Goal: Transaction & Acquisition: Purchase product/service

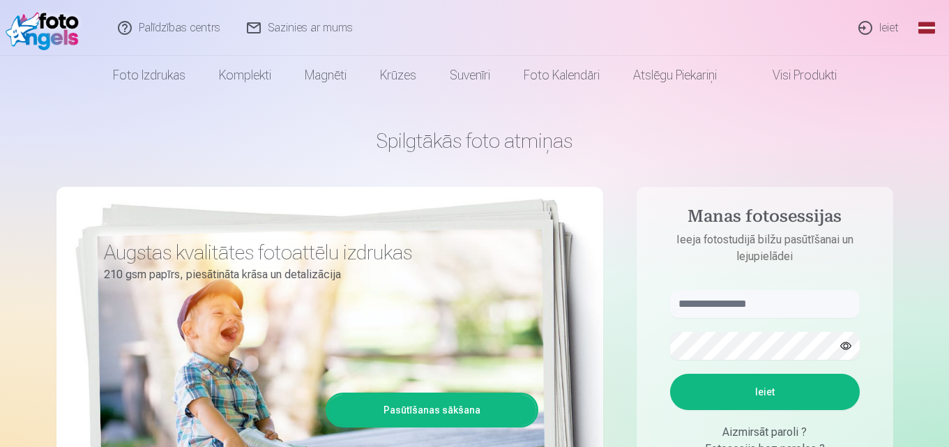
click at [876, 29] on link "Ieiet" at bounding box center [879, 28] width 67 height 56
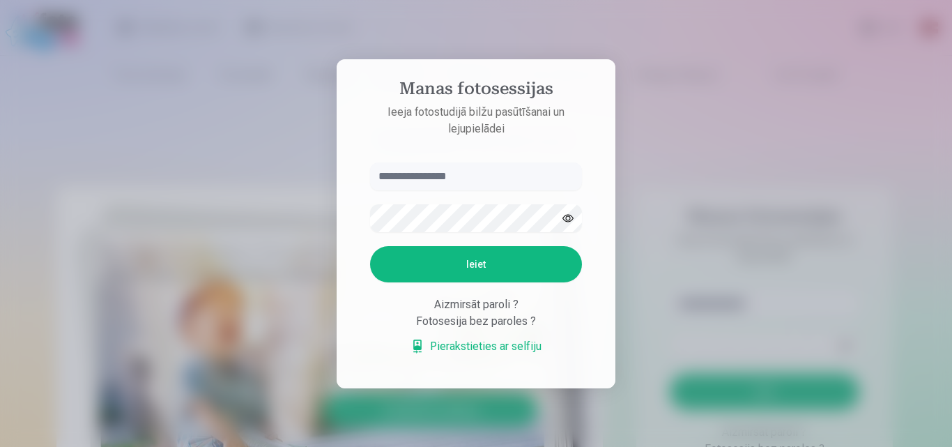
click at [448, 178] on input "text" at bounding box center [476, 176] width 212 height 28
click at [370, 246] on button "Ieiet" at bounding box center [476, 264] width 212 height 36
click at [506, 275] on button "Ieiet" at bounding box center [476, 264] width 212 height 36
click at [568, 220] on button "button" at bounding box center [568, 218] width 26 height 26
click at [420, 175] on input "**********" at bounding box center [476, 176] width 212 height 28
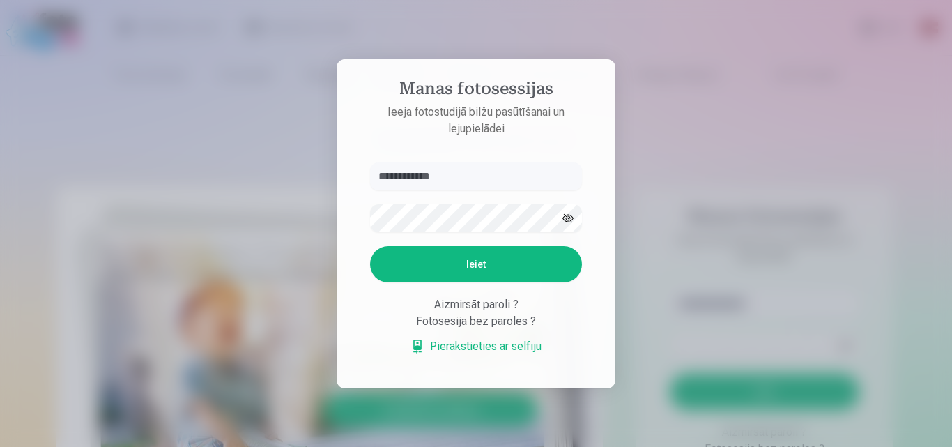
click at [440, 264] on button "Ieiet" at bounding box center [476, 264] width 212 height 36
click at [424, 162] on input "**********" at bounding box center [476, 176] width 212 height 28
click at [422, 162] on input "**********" at bounding box center [476, 176] width 212 height 28
click at [425, 162] on input "**********" at bounding box center [476, 176] width 212 height 28
click at [403, 176] on input "**********" at bounding box center [476, 176] width 212 height 28
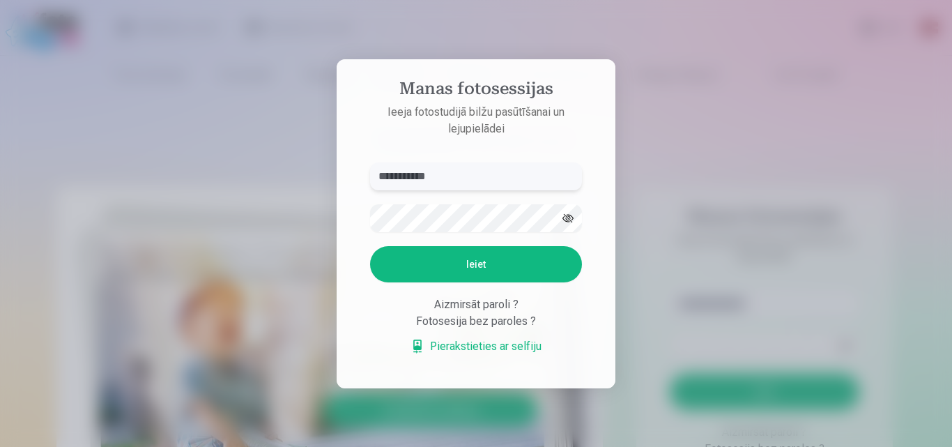
type input "**********"
click at [417, 266] on button "Ieiet" at bounding box center [476, 264] width 212 height 36
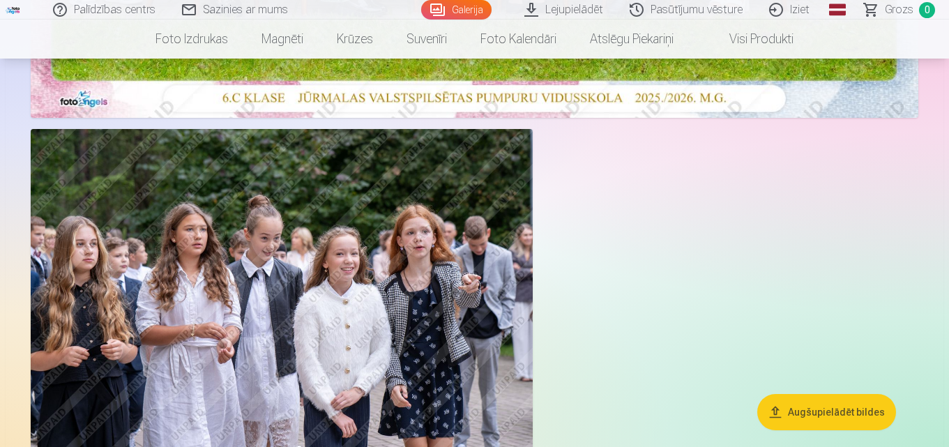
scroll to position [697, 0]
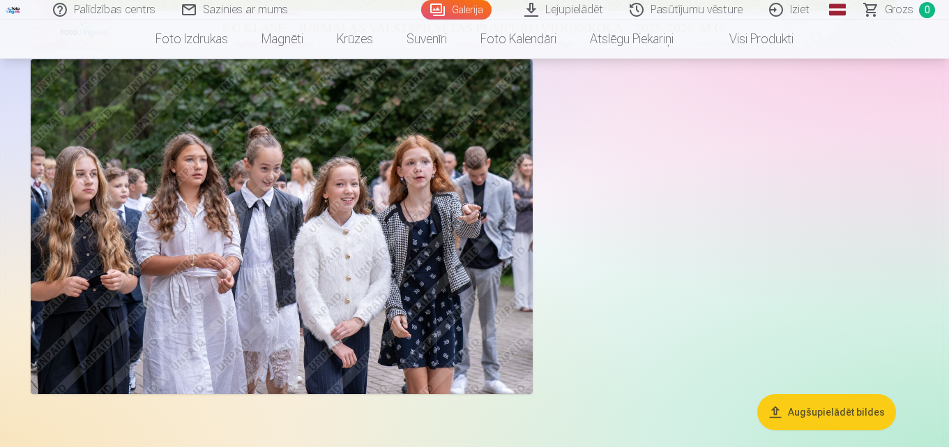
click at [365, 195] on img at bounding box center [282, 226] width 502 height 335
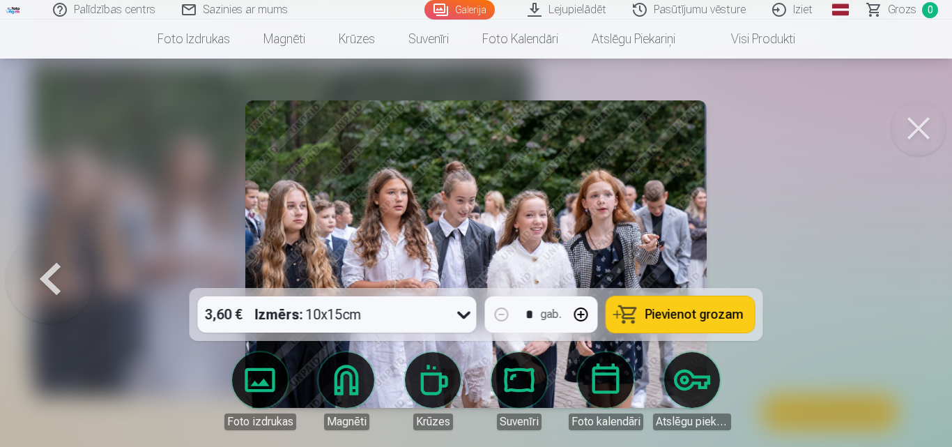
click at [686, 317] on span "Pievienot grozam" at bounding box center [695, 314] width 98 height 13
click at [910, 140] on button at bounding box center [919, 128] width 56 height 56
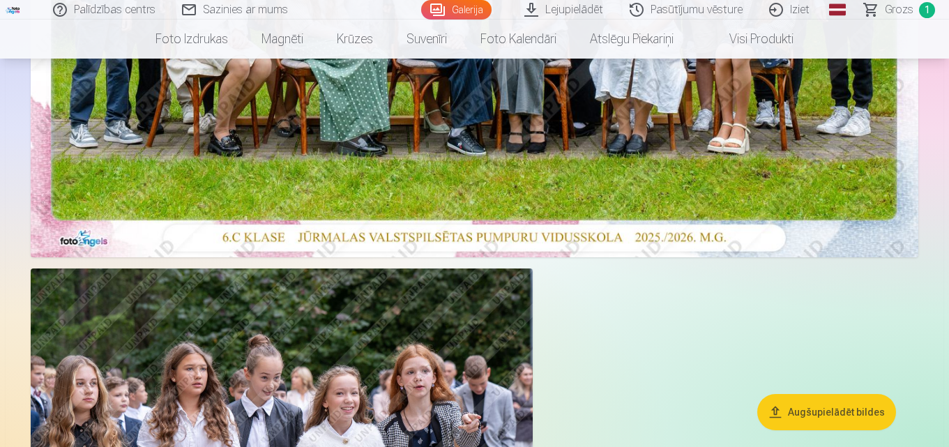
scroll to position [70, 0]
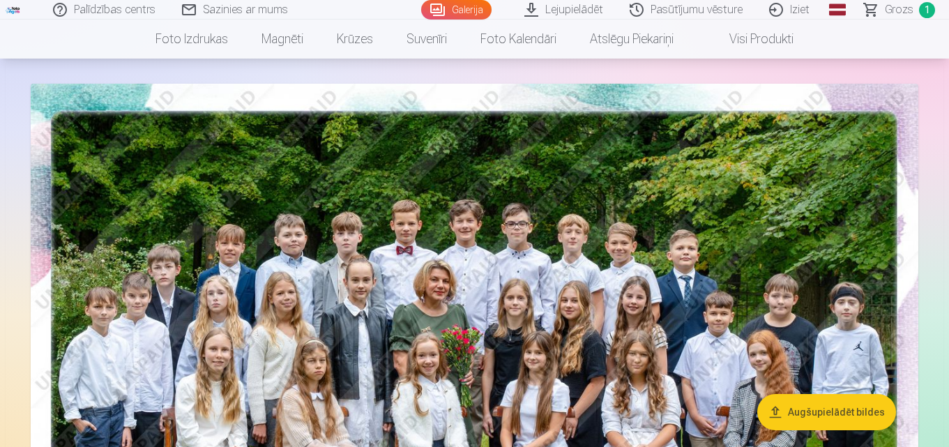
click at [853, 409] on button "Augšupielādēt bildes" at bounding box center [826, 412] width 139 height 36
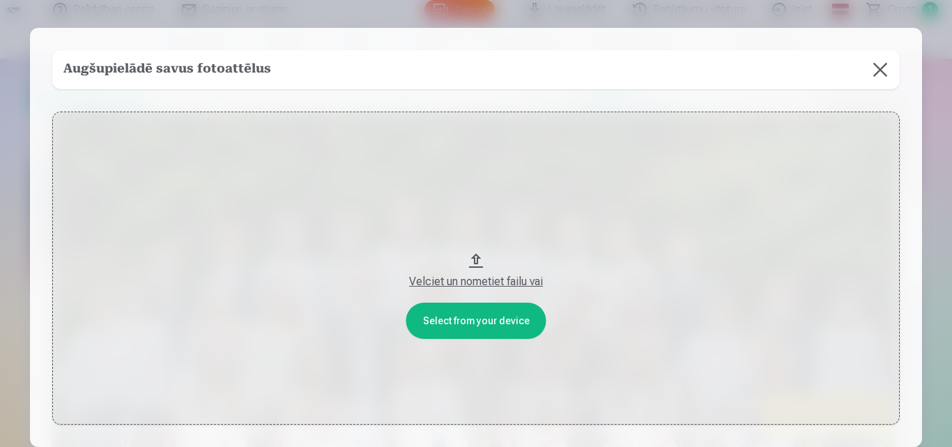
click at [880, 75] on button at bounding box center [880, 69] width 39 height 39
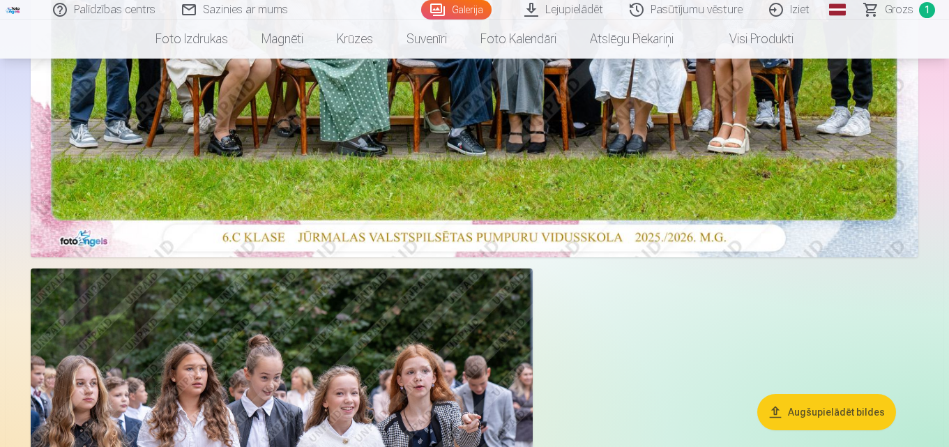
scroll to position [139, 0]
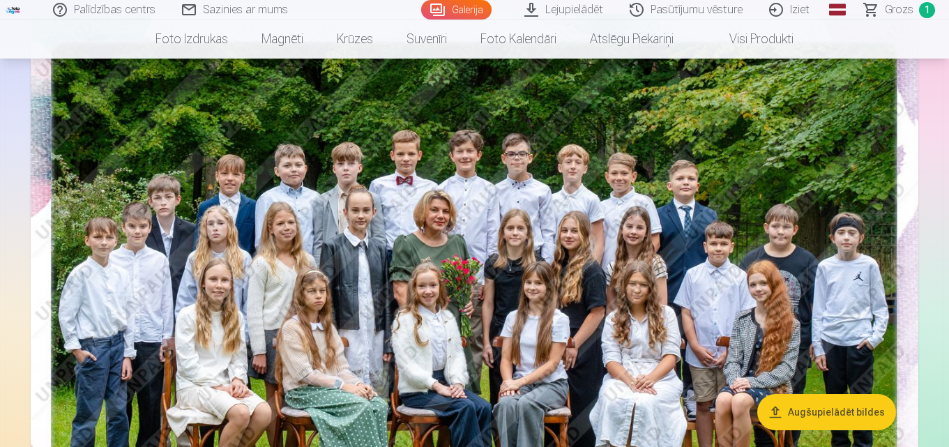
click at [611, 260] on img at bounding box center [474, 310] width 887 height 592
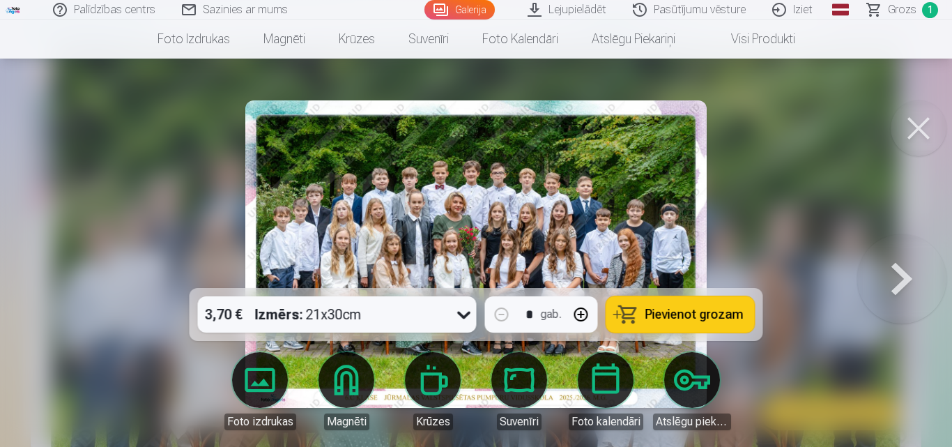
click at [460, 316] on icon at bounding box center [464, 314] width 22 height 22
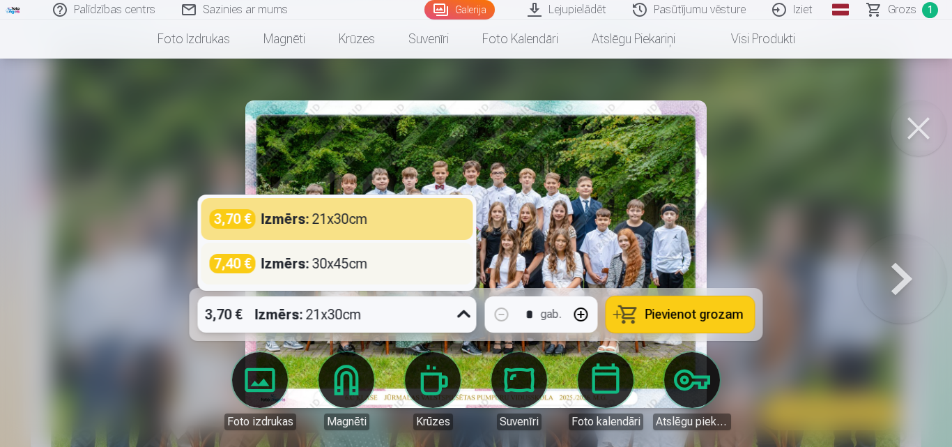
click at [336, 268] on div "Izmērs : 30x45cm" at bounding box center [314, 264] width 107 height 20
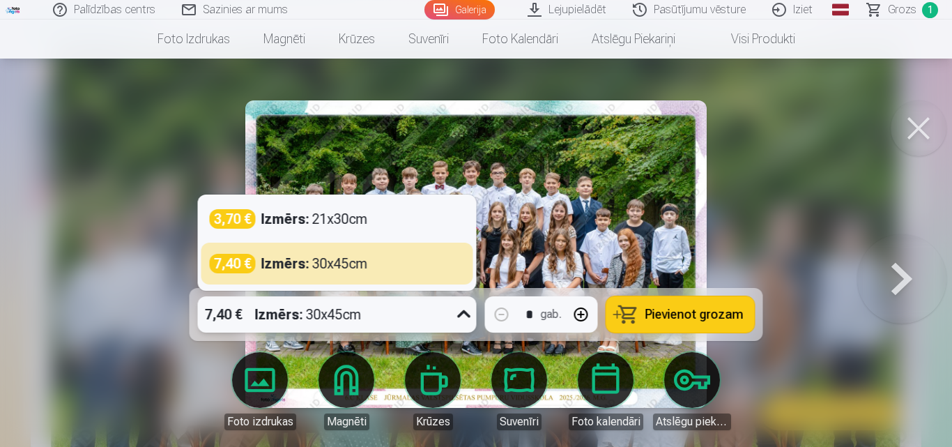
click at [461, 316] on icon at bounding box center [464, 314] width 22 height 22
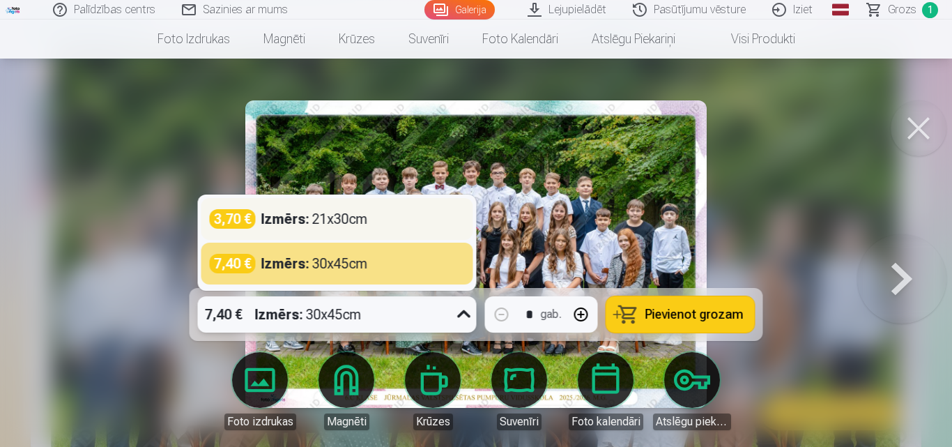
click at [445, 217] on div "3,70 € Izmērs : 21x30cm" at bounding box center [337, 219] width 255 height 20
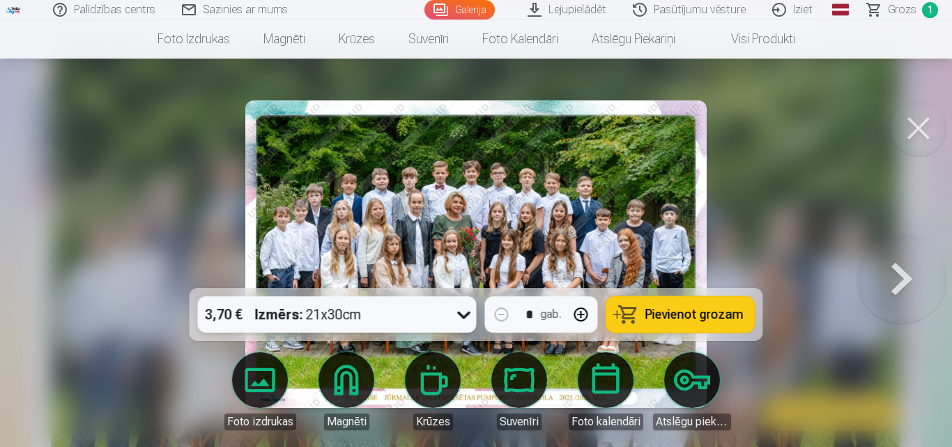
click at [675, 314] on span "Pievienot grozam" at bounding box center [695, 314] width 98 height 13
click at [460, 313] on icon at bounding box center [463, 316] width 13 height 8
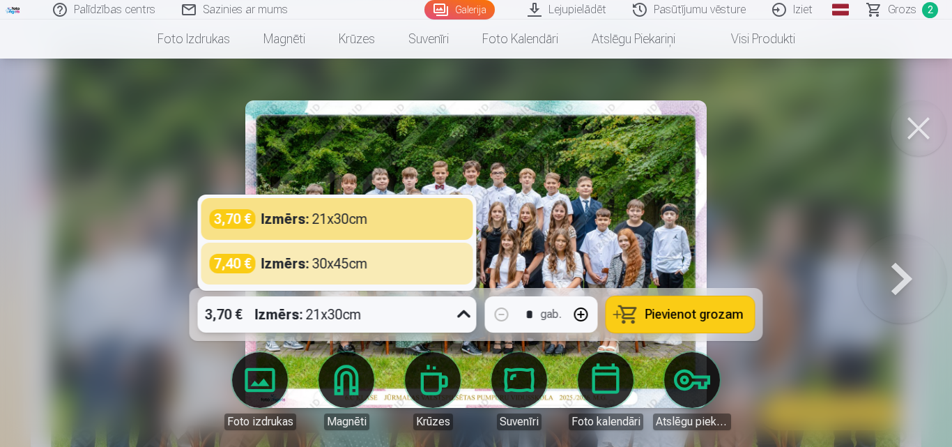
click at [919, 126] on button at bounding box center [919, 128] width 56 height 56
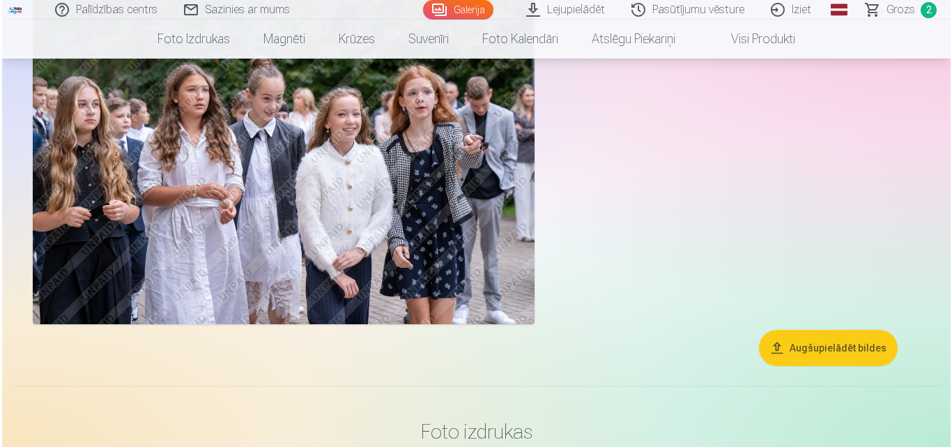
scroll to position [697, 0]
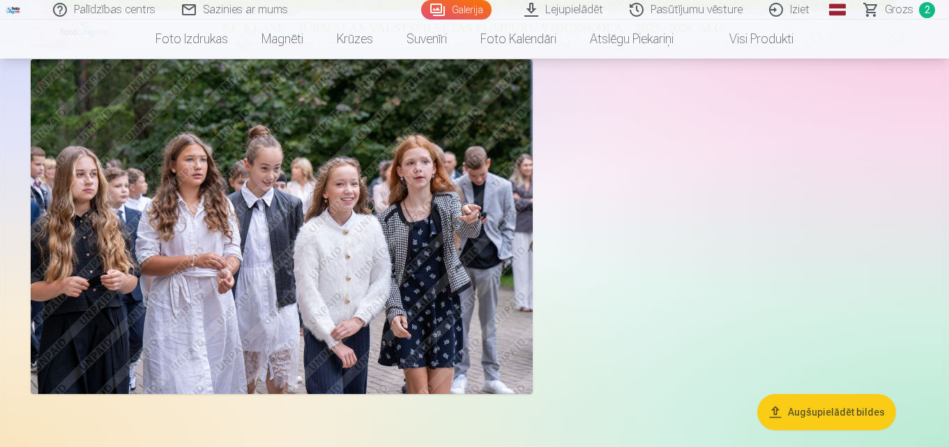
click at [450, 253] on img at bounding box center [282, 226] width 502 height 335
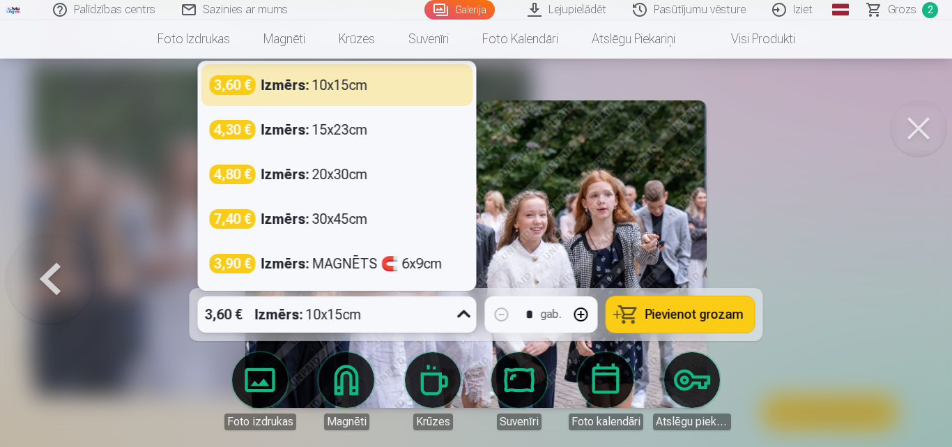
click at [464, 314] on icon at bounding box center [464, 314] width 22 height 22
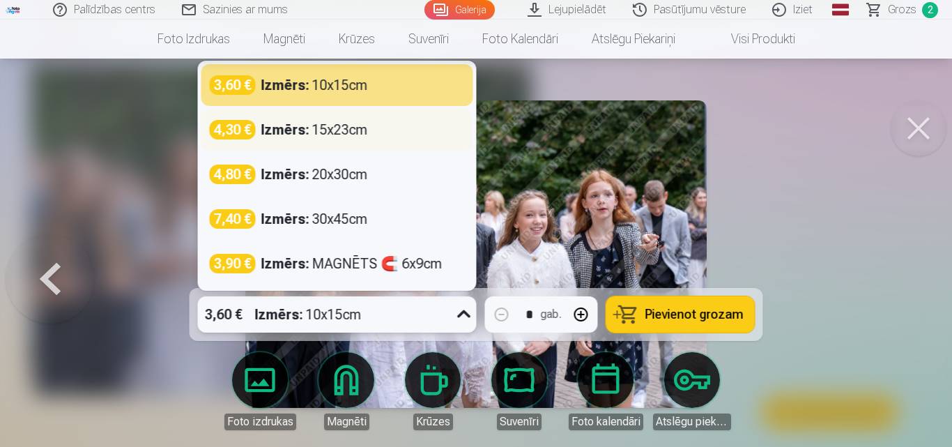
click at [328, 130] on div "Izmērs : 15x23cm" at bounding box center [314, 130] width 107 height 20
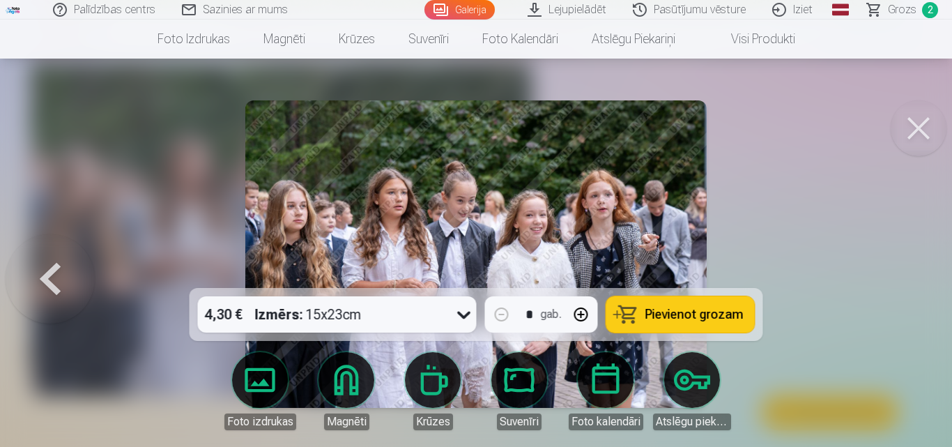
click at [680, 308] on span "Pievienot grozam" at bounding box center [695, 314] width 98 height 13
click at [929, 12] on span "3" at bounding box center [930, 10] width 16 height 16
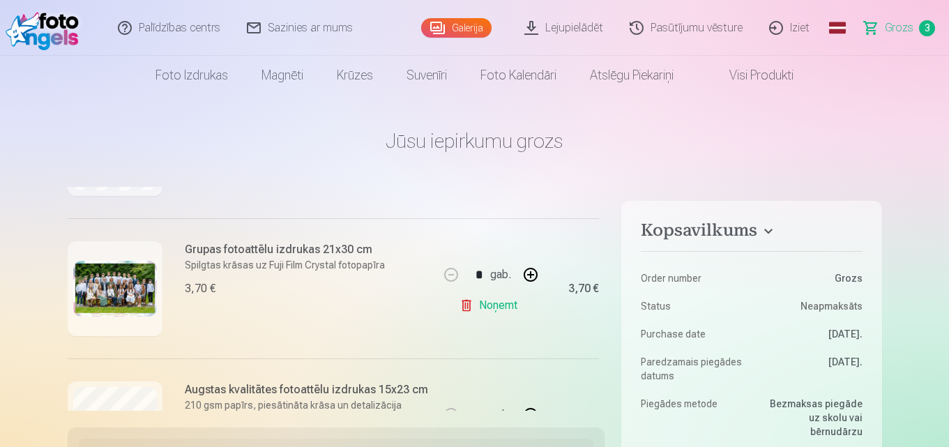
scroll to position [349, 0]
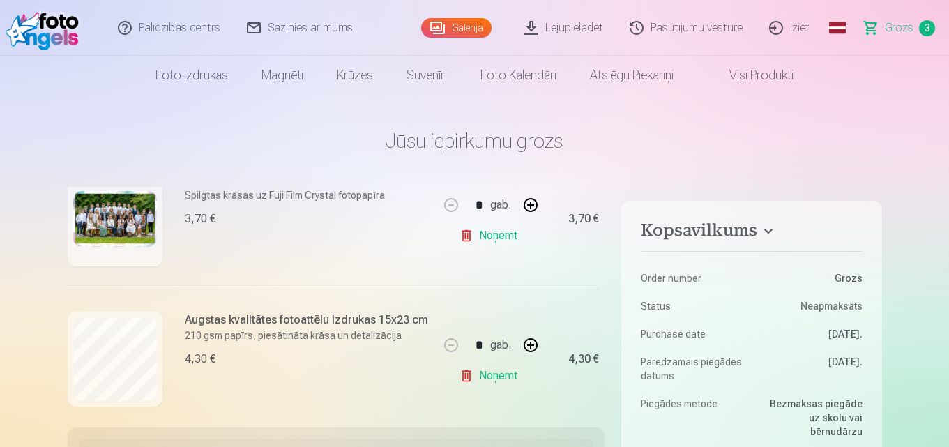
click at [492, 375] on link "Noņemt" at bounding box center [490, 376] width 63 height 28
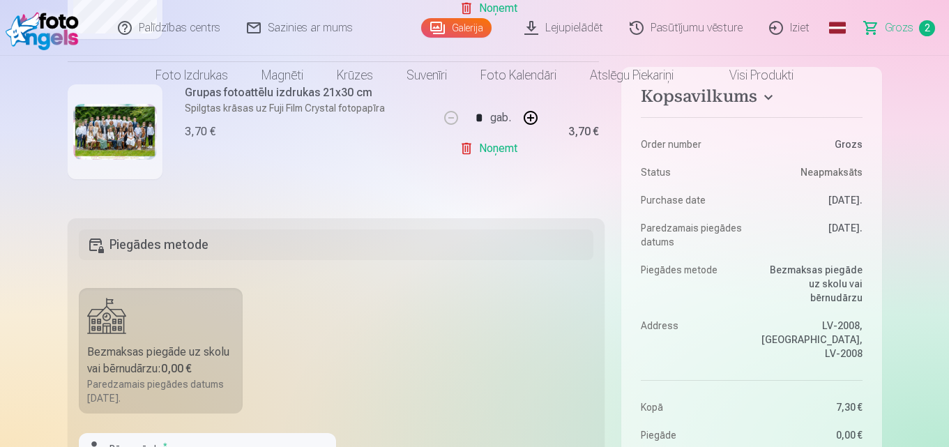
scroll to position [0, 0]
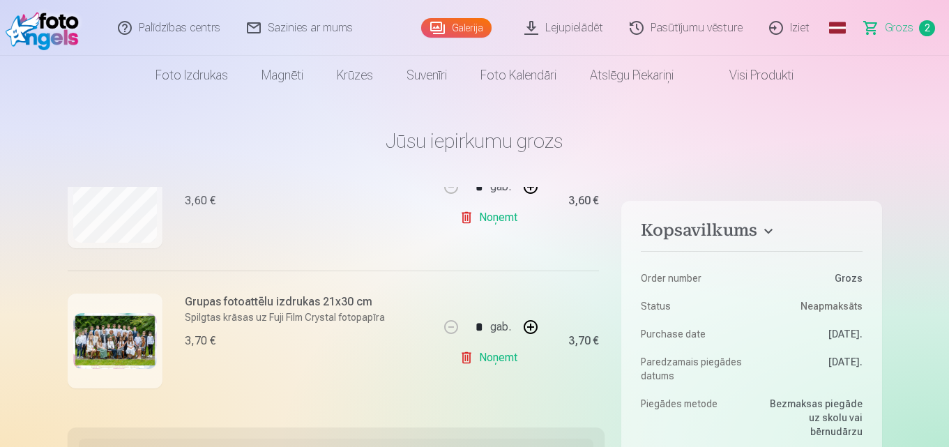
click at [471, 27] on link "Galerija" at bounding box center [456, 28] width 70 height 20
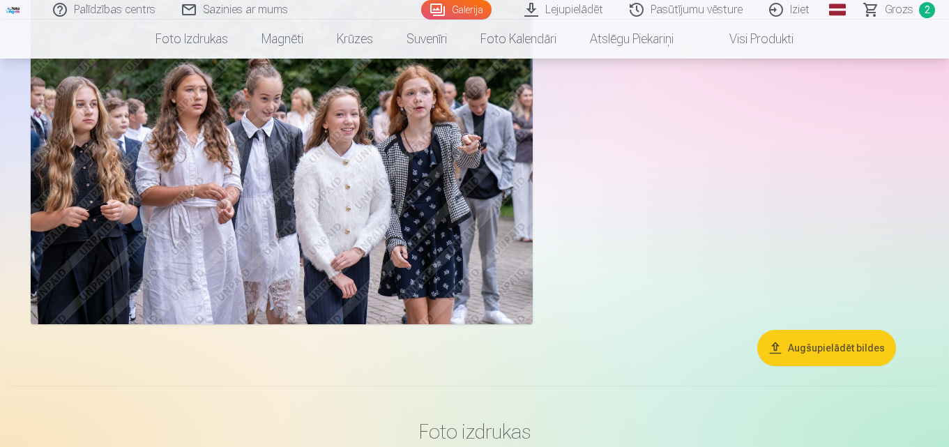
scroll to position [697, 0]
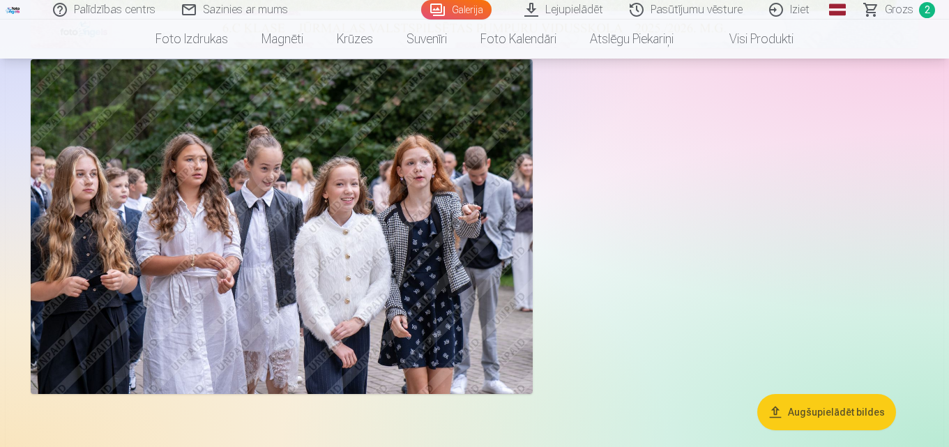
click at [472, 12] on link "Galerija" at bounding box center [456, 10] width 70 height 20
click at [452, 321] on img at bounding box center [282, 226] width 502 height 335
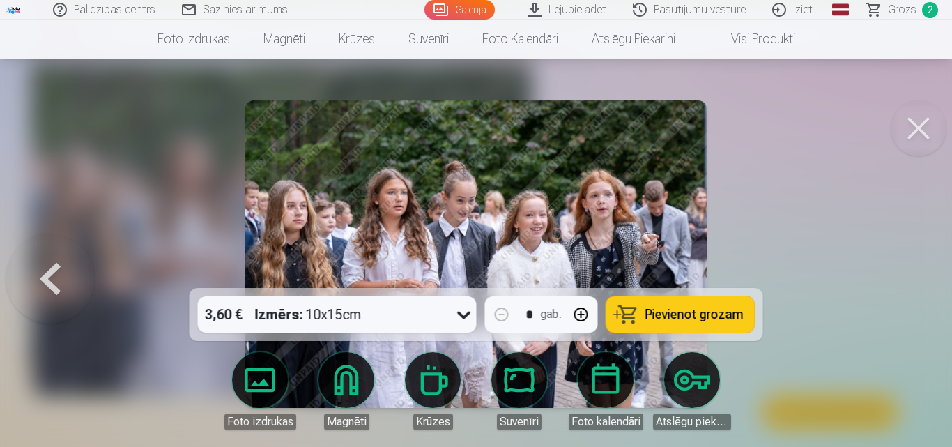
click at [458, 314] on icon at bounding box center [464, 314] width 22 height 22
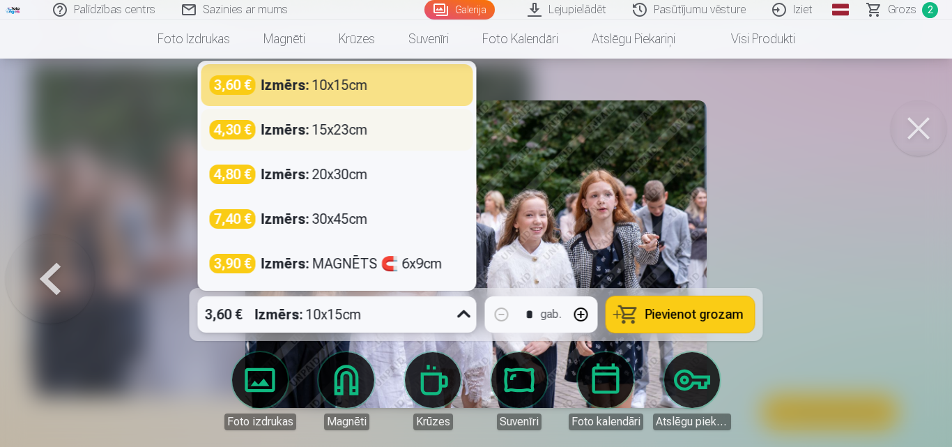
click at [349, 131] on div "Izmērs : 15x23cm" at bounding box center [314, 130] width 107 height 20
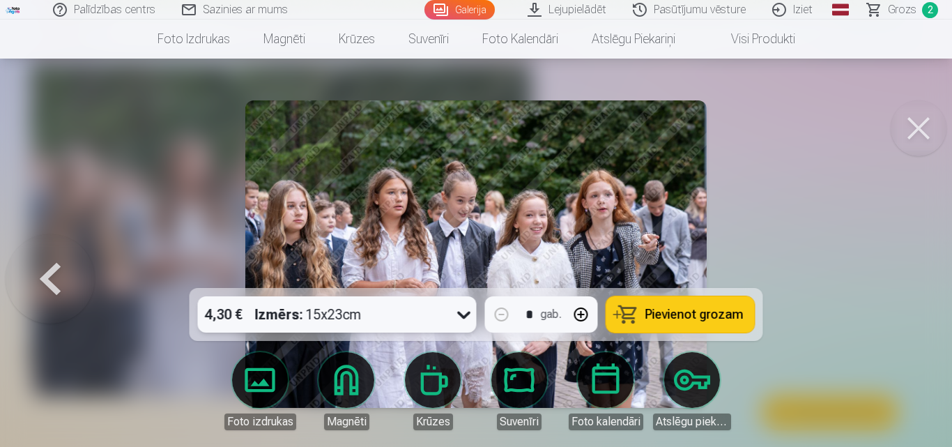
click at [701, 312] on span "Pievienot grozam" at bounding box center [695, 314] width 98 height 13
click at [581, 314] on button "button" at bounding box center [581, 314] width 33 height 33
click at [505, 317] on button "button" at bounding box center [501, 314] width 33 height 33
type input "*"
click at [918, 123] on button at bounding box center [919, 128] width 56 height 56
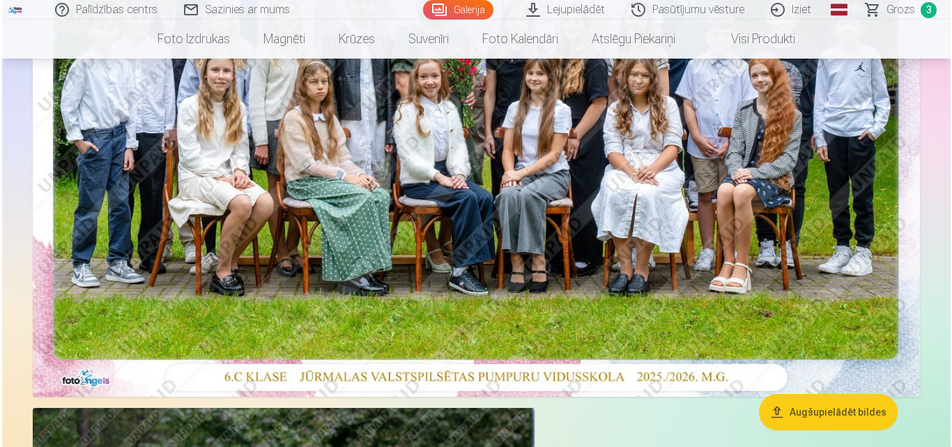
scroll to position [70, 0]
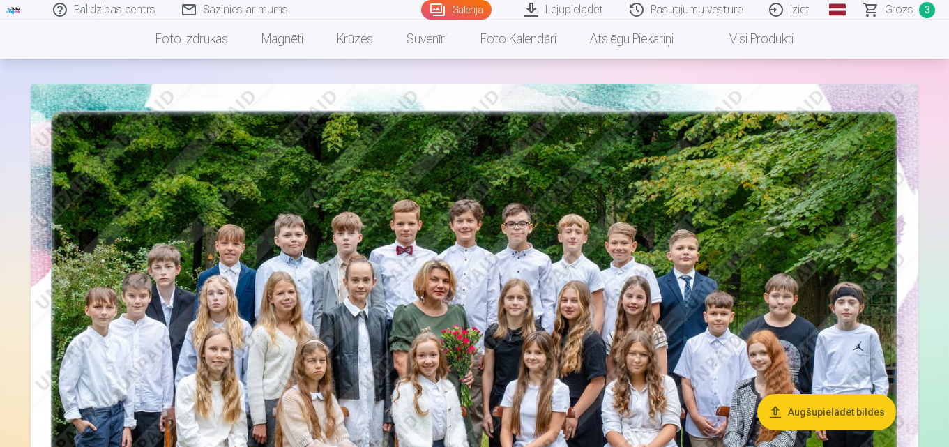
click at [353, 254] on img at bounding box center [474, 380] width 887 height 592
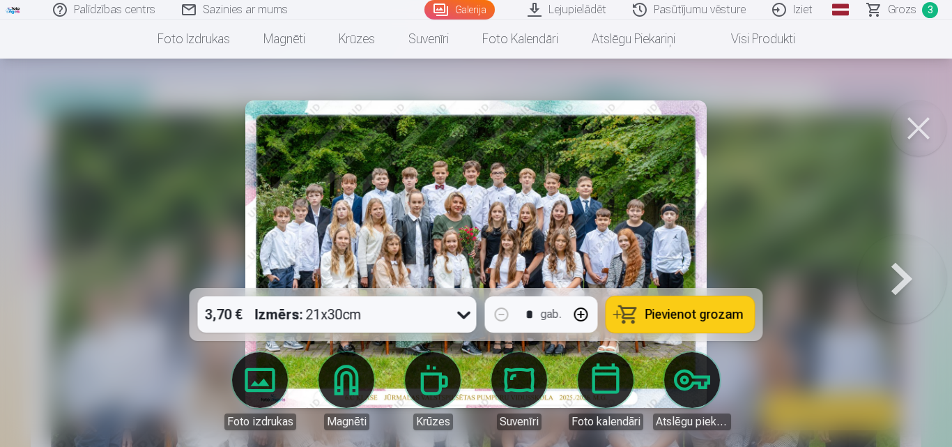
click at [461, 316] on icon at bounding box center [463, 316] width 13 height 8
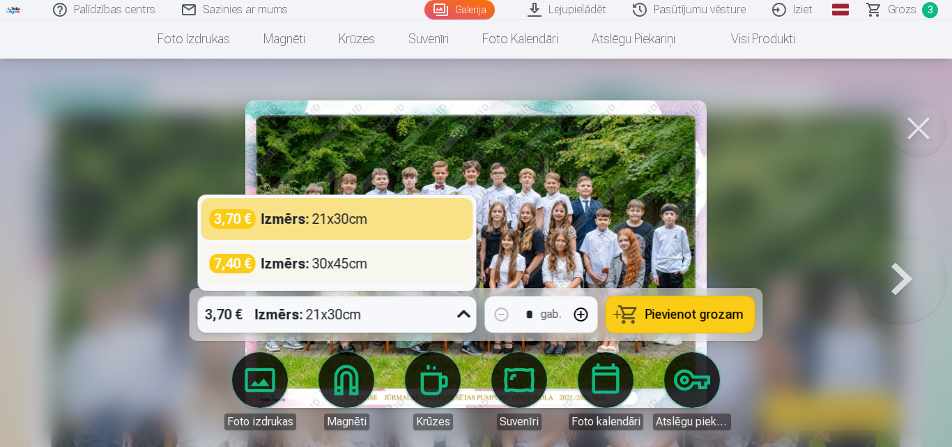
click at [413, 266] on div "7,40 € Izmērs : 30x45cm" at bounding box center [337, 264] width 255 height 20
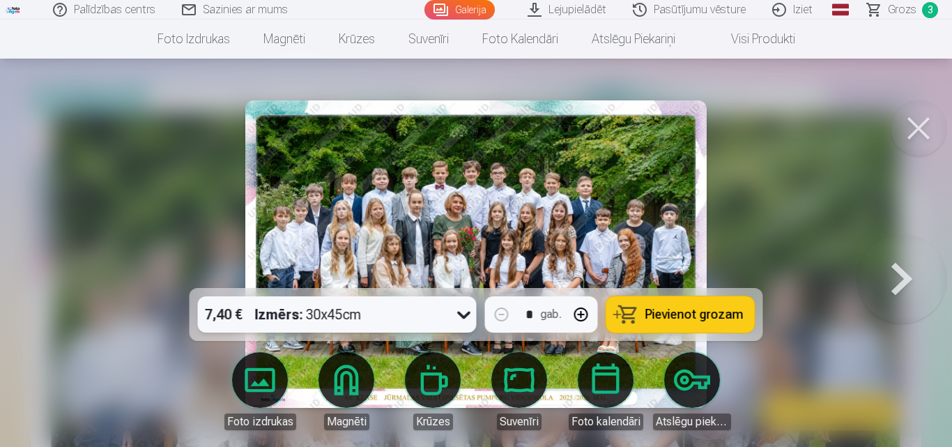
click at [689, 310] on span "Pievienot grozam" at bounding box center [695, 314] width 98 height 13
click at [905, 11] on span "Grozs" at bounding box center [902, 9] width 29 height 17
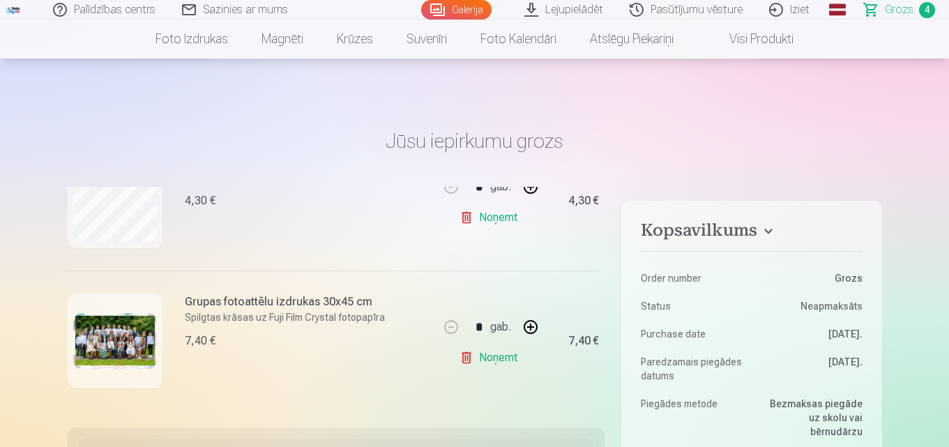
scroll to position [70, 0]
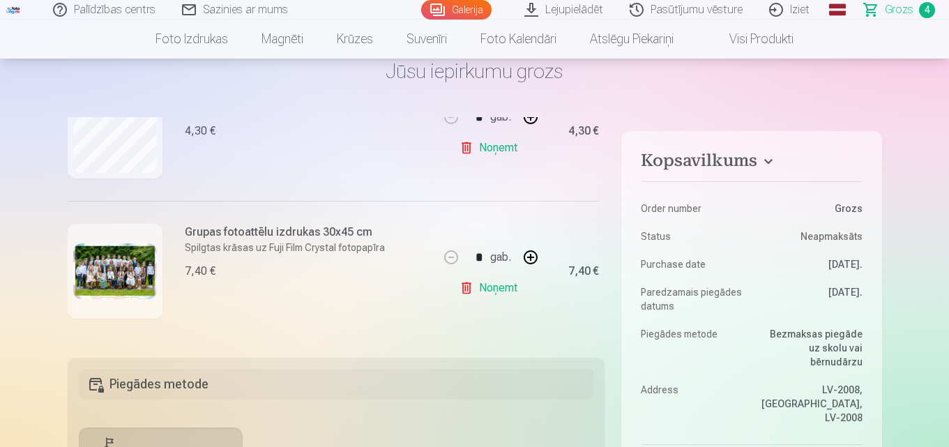
click at [501, 284] on link "Noņemt" at bounding box center [490, 288] width 63 height 28
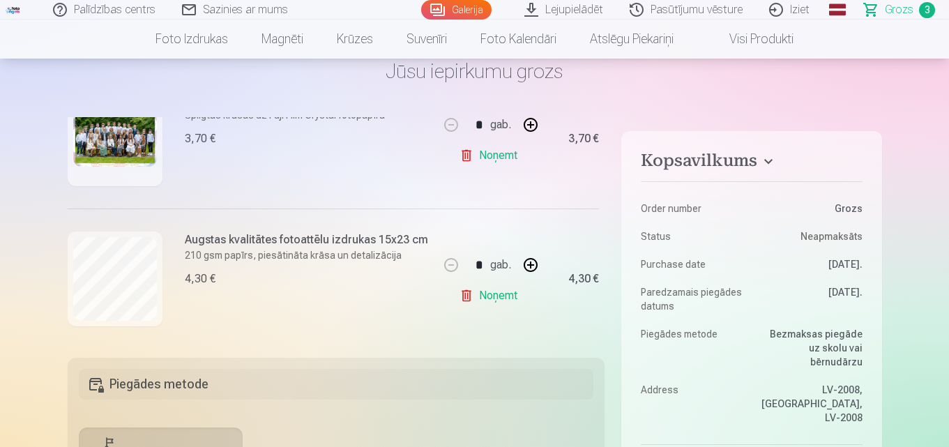
scroll to position [370, 0]
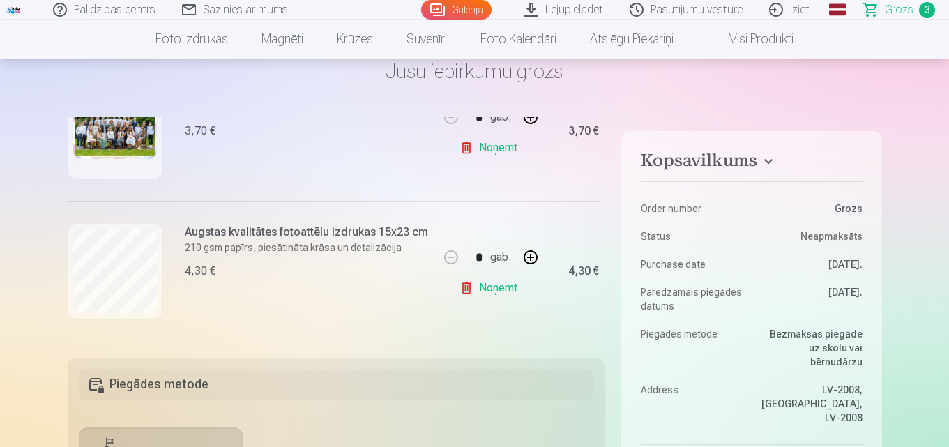
click at [493, 282] on link "Noņemt" at bounding box center [490, 288] width 63 height 28
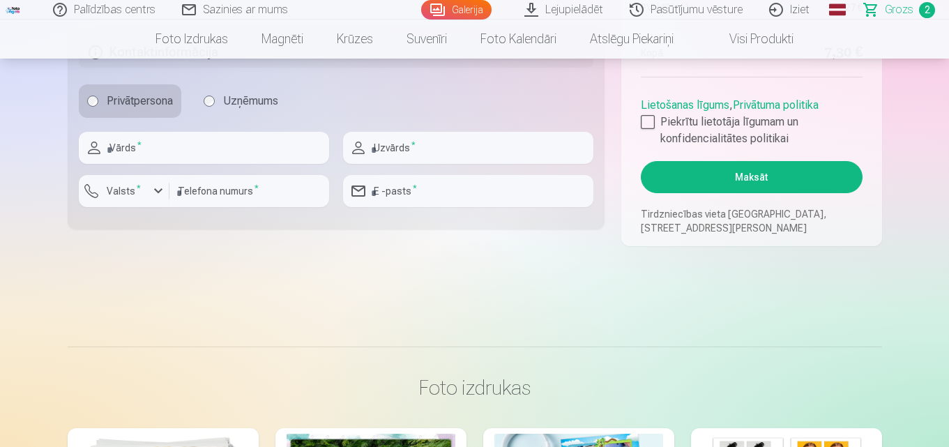
scroll to position [697, 0]
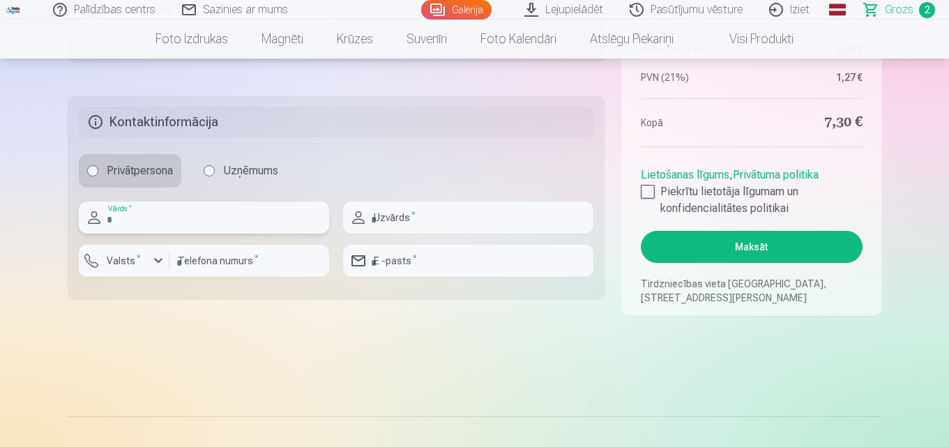
click at [236, 219] on input "text" at bounding box center [204, 217] width 250 height 32
type input "******"
click at [428, 209] on input "text" at bounding box center [468, 217] width 250 height 32
type input "********"
click at [248, 255] on input "number" at bounding box center [249, 261] width 160 height 32
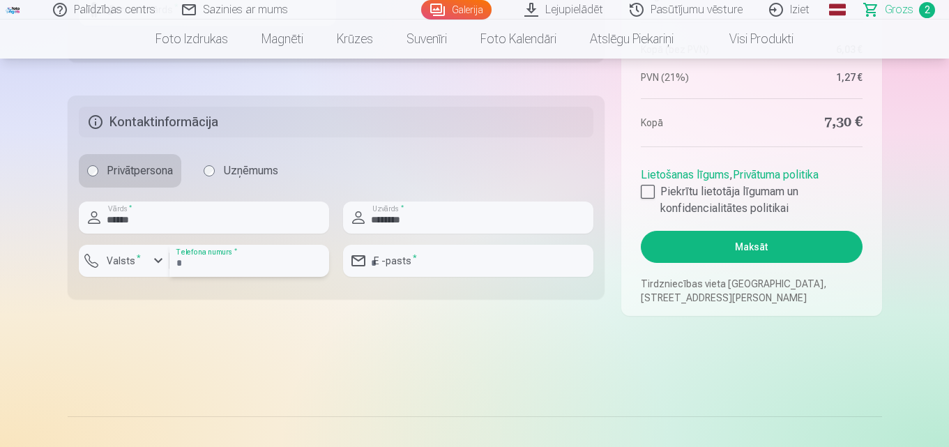
type input "********"
click at [431, 259] on input "email" at bounding box center [468, 261] width 250 height 32
type input "**********"
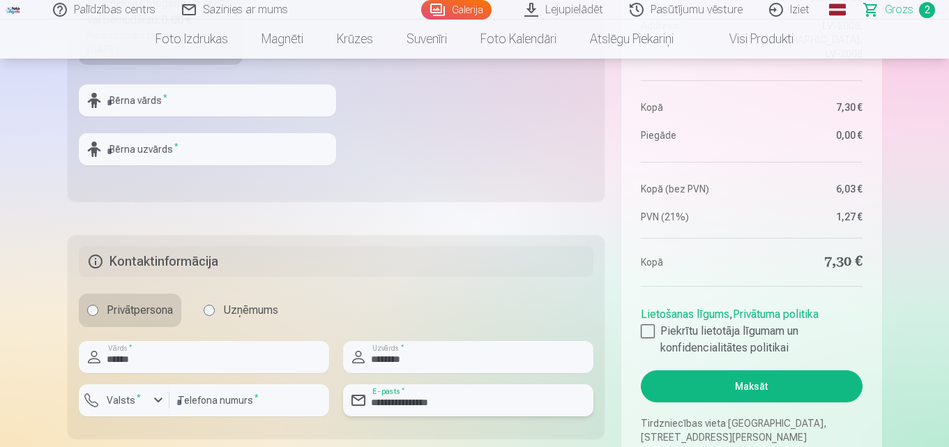
scroll to position [418, 0]
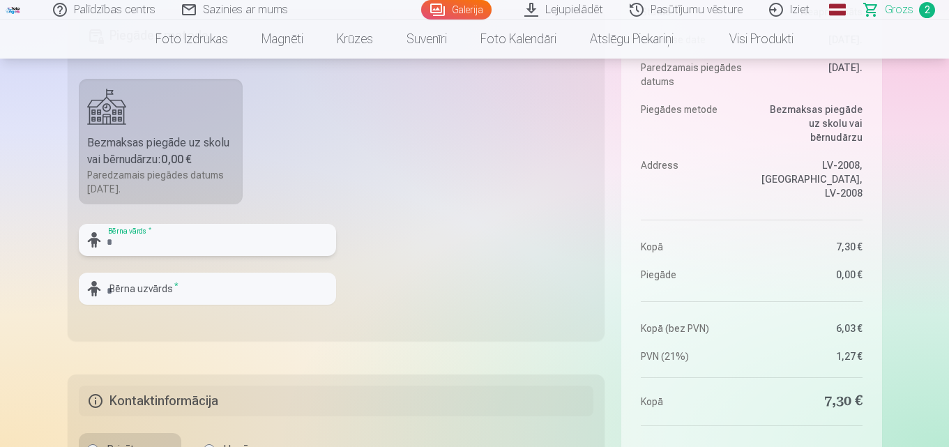
click at [263, 241] on input "text" at bounding box center [207, 240] width 257 height 32
type input "******"
click at [174, 297] on input "text" at bounding box center [207, 289] width 257 height 32
type input "********"
click at [373, 285] on fieldset "Piegādes metode Bezmaksas piegāde uz skolu vai bērnudārzu : 0,00 € Paredzamais …" at bounding box center [336, 175] width 537 height 332
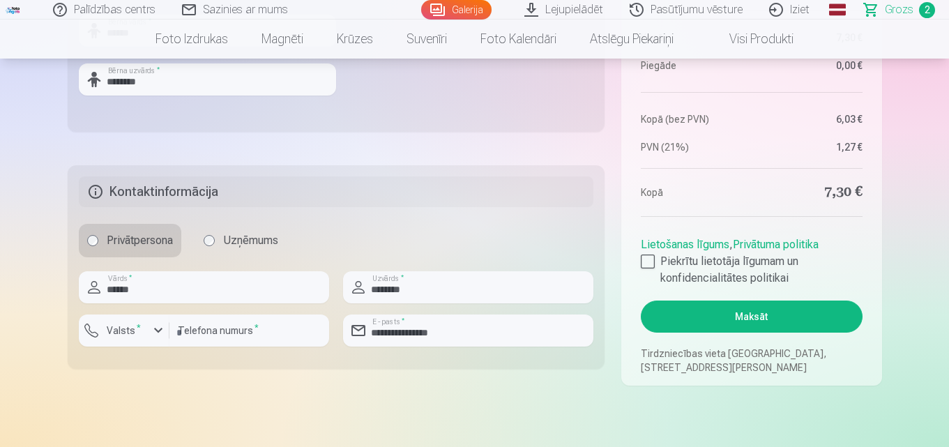
scroll to position [488, 0]
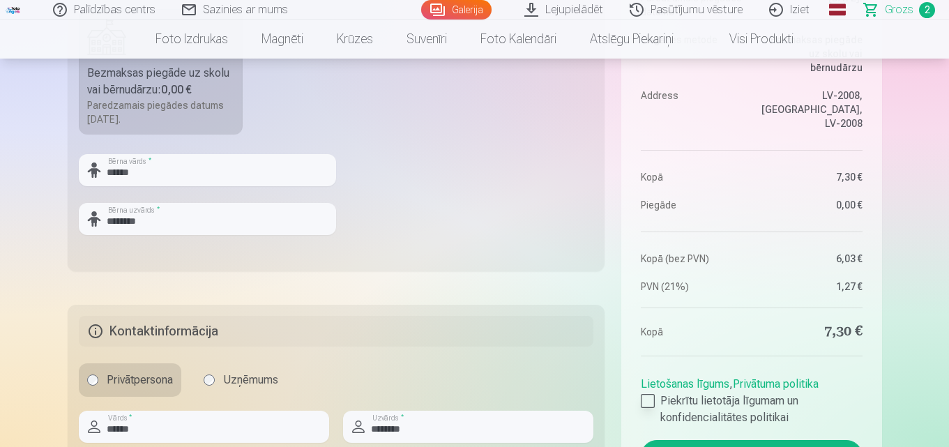
click at [647, 402] on div at bounding box center [648, 401] width 14 height 14
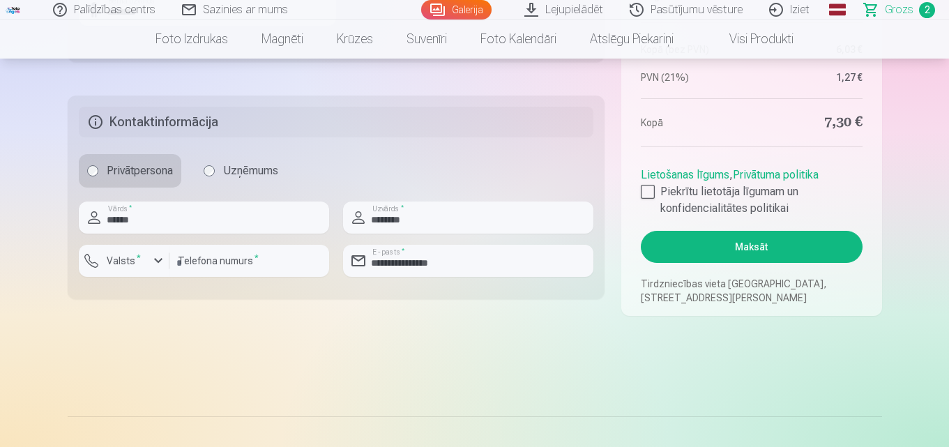
click at [742, 247] on button "Maksāt" at bounding box center [751, 247] width 221 height 32
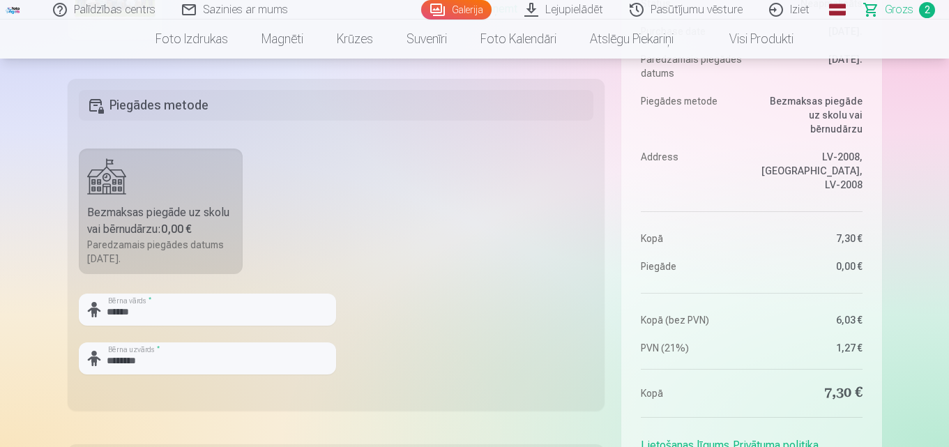
scroll to position [139, 0]
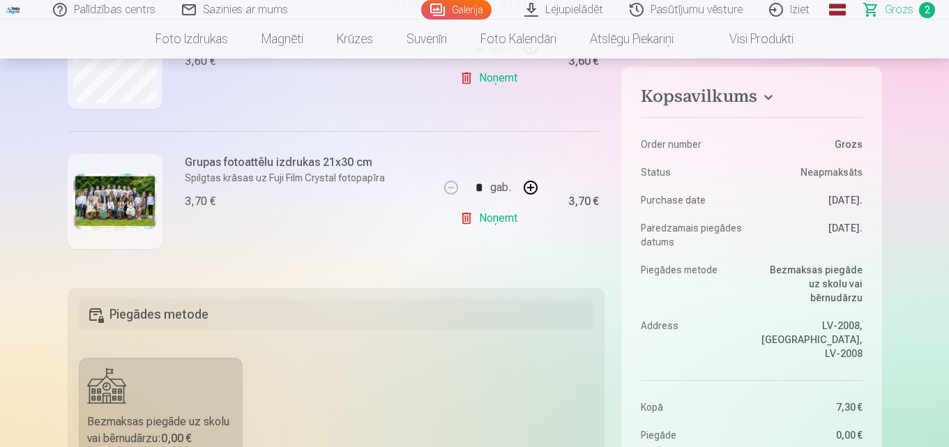
click at [144, 312] on h5 "Piegādes metode" at bounding box center [336, 314] width 515 height 31
click at [142, 316] on h5 "Piegādes metode" at bounding box center [336, 314] width 515 height 31
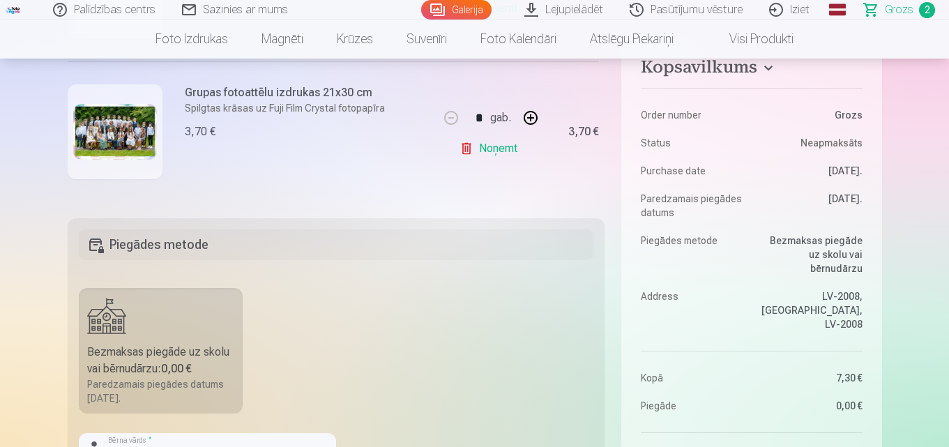
click at [155, 370] on div "Bezmaksas piegāde uz skolu vai bērnudārzu : 0,00 €" at bounding box center [161, 360] width 148 height 33
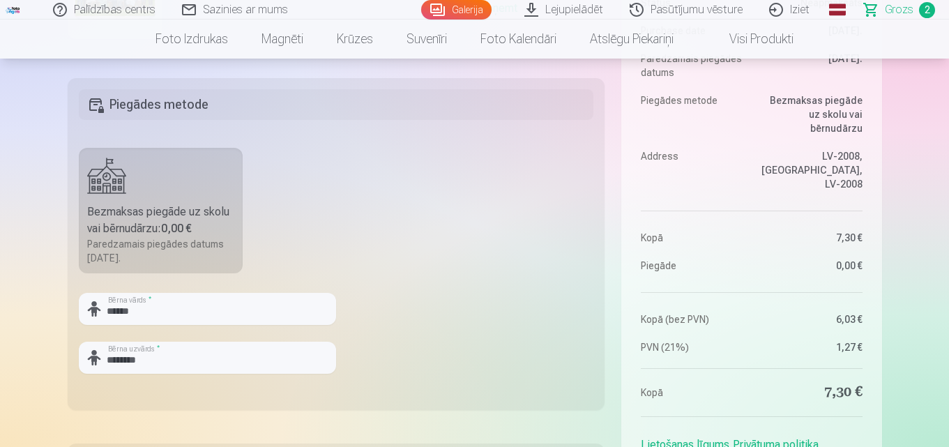
scroll to position [697, 0]
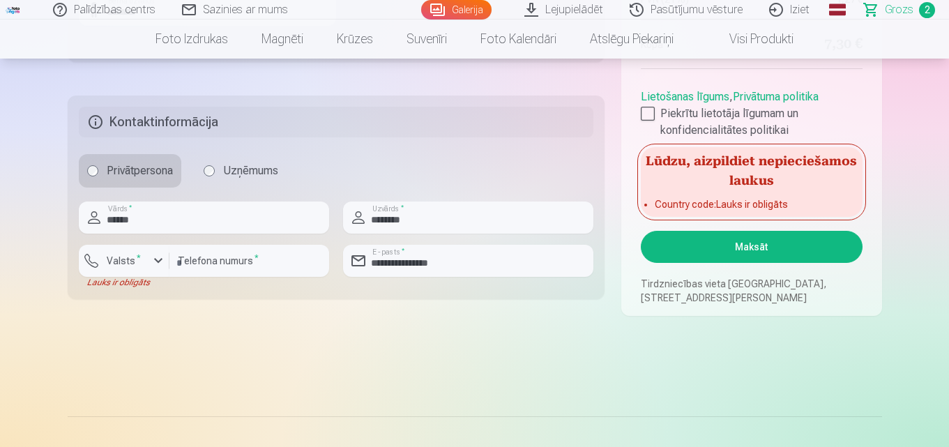
click at [747, 250] on button "Maksāt" at bounding box center [751, 247] width 221 height 32
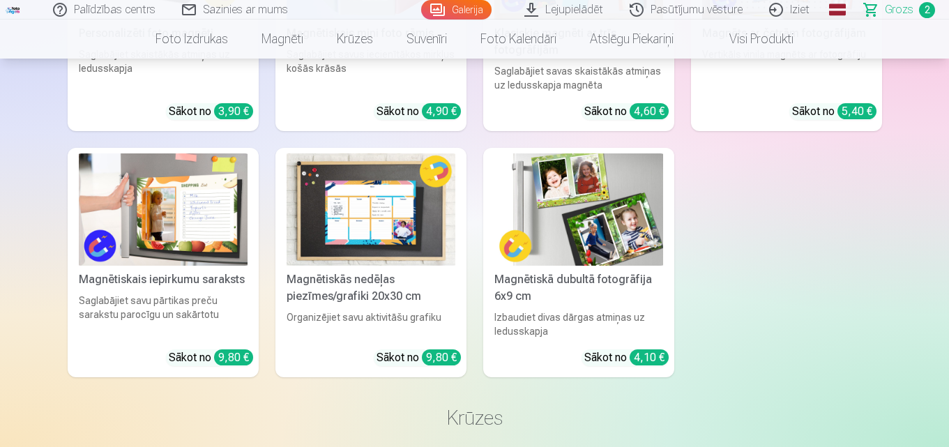
scroll to position [1464, 0]
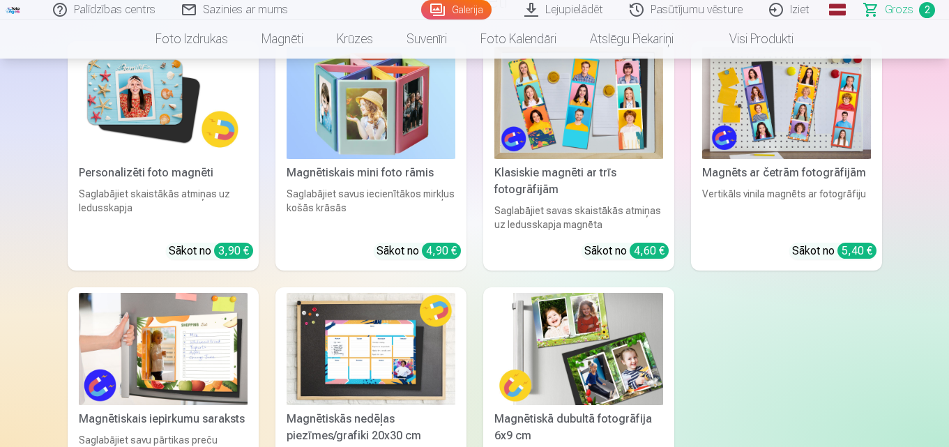
click at [903, 10] on span "Grozs" at bounding box center [899, 9] width 29 height 17
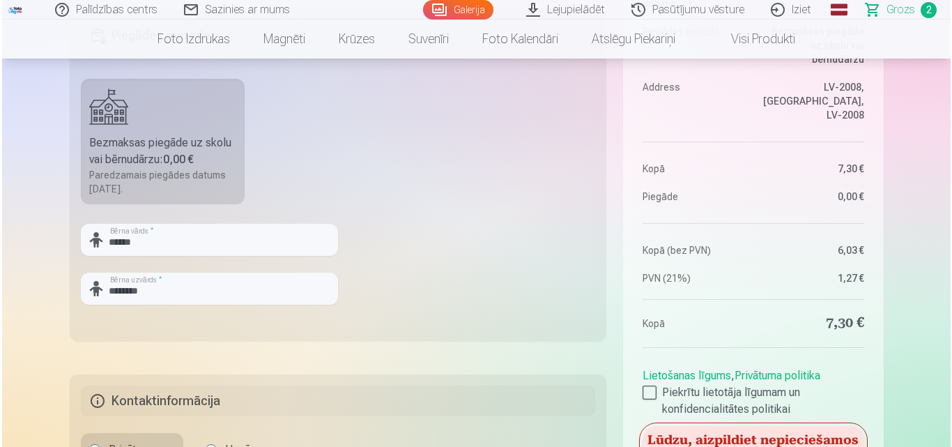
scroll to position [627, 0]
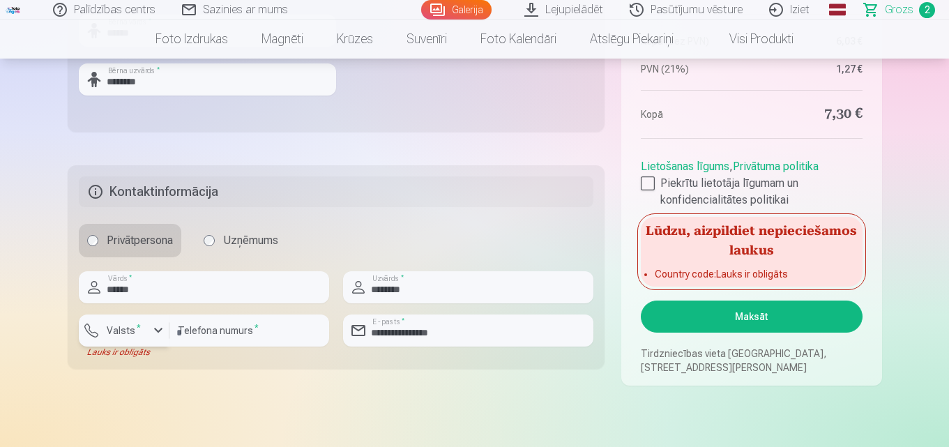
click at [151, 333] on div "button" at bounding box center [158, 330] width 17 height 17
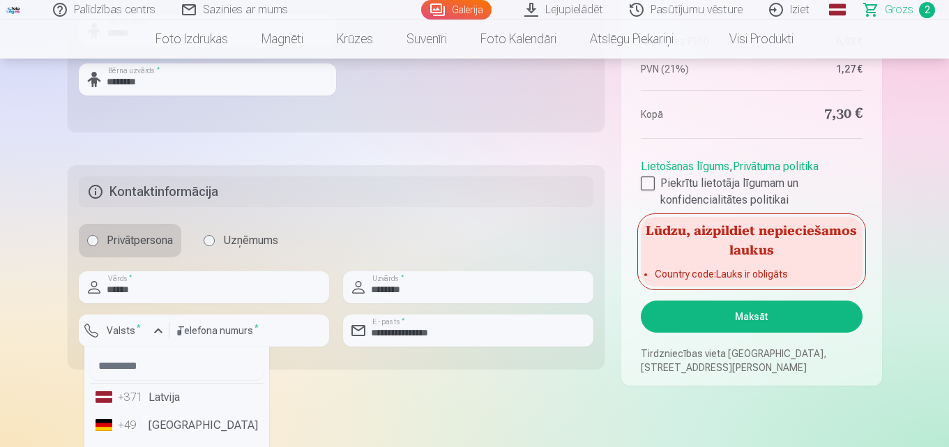
click at [169, 390] on li "+371 Latvija" at bounding box center [177, 397] width 174 height 28
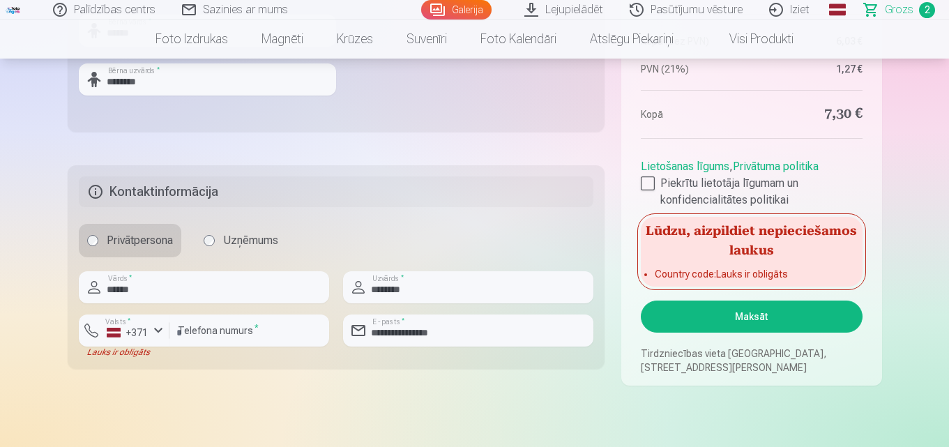
click at [687, 323] on button "Maksāt" at bounding box center [751, 316] width 221 height 32
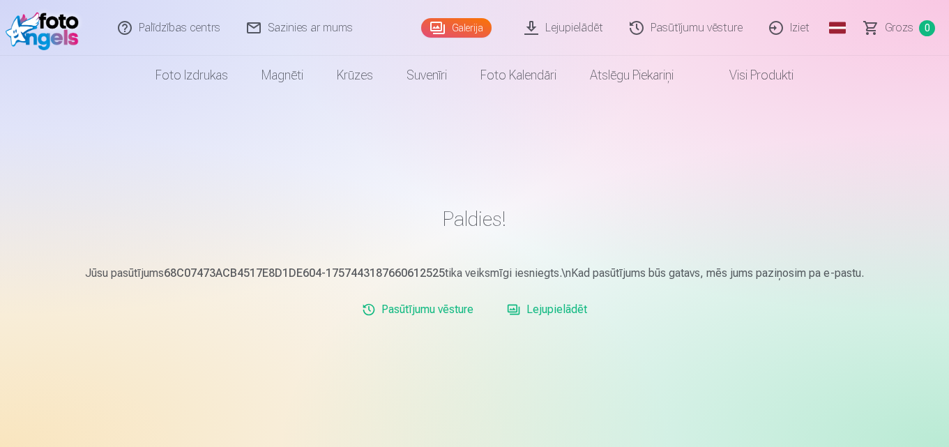
click at [536, 20] on link "Lejupielādēt" at bounding box center [564, 28] width 105 height 56
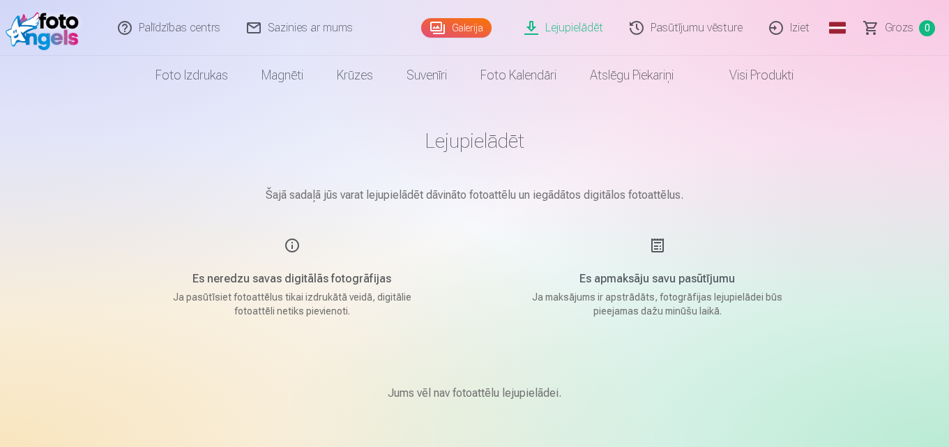
click at [579, 29] on link "Lejupielādēt" at bounding box center [564, 28] width 105 height 56
click at [574, 23] on link "Lejupielādēt" at bounding box center [564, 28] width 105 height 56
click at [574, 24] on link "Lejupielādēt" at bounding box center [564, 28] width 105 height 56
click at [461, 31] on link "Galerija" at bounding box center [456, 28] width 70 height 20
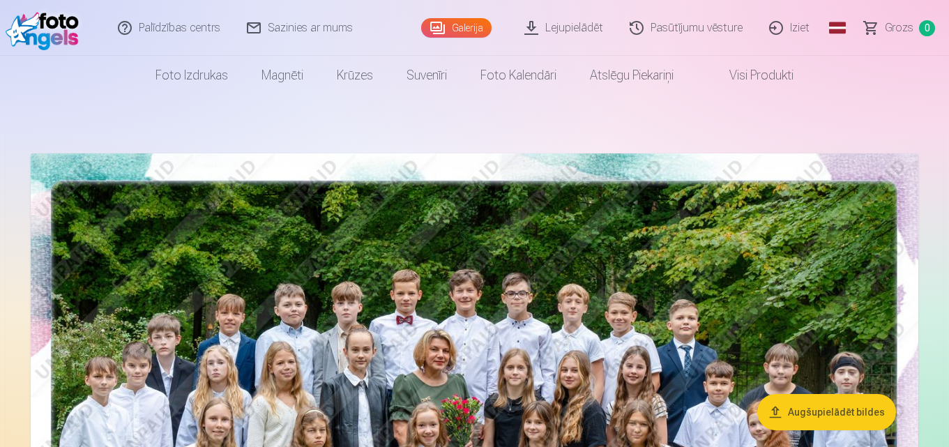
click at [833, 416] on button "Augšupielādēt bildes" at bounding box center [826, 412] width 139 height 36
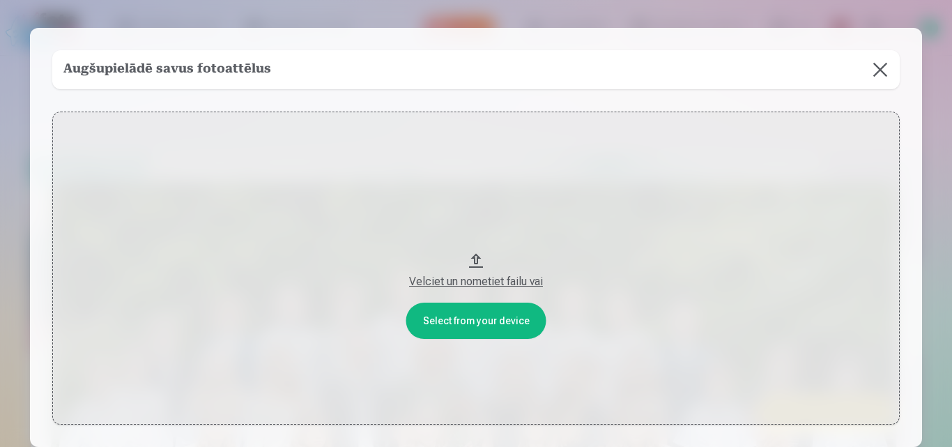
click at [457, 277] on div "Velciet un nometiet failu vai" at bounding box center [476, 281] width 820 height 17
click at [482, 280] on div "Velciet un nometiet failu vai" at bounding box center [476, 281] width 820 height 17
click at [880, 75] on button at bounding box center [880, 69] width 39 height 39
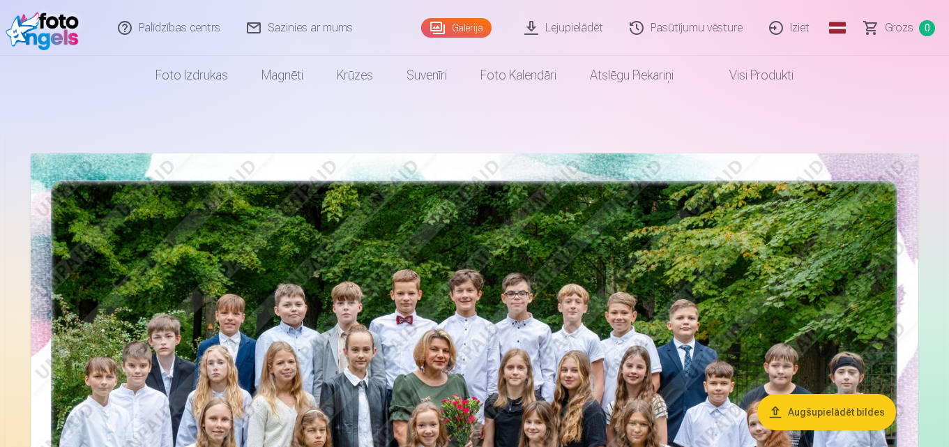
click at [580, 24] on link "Lejupielādēt" at bounding box center [564, 28] width 105 height 56
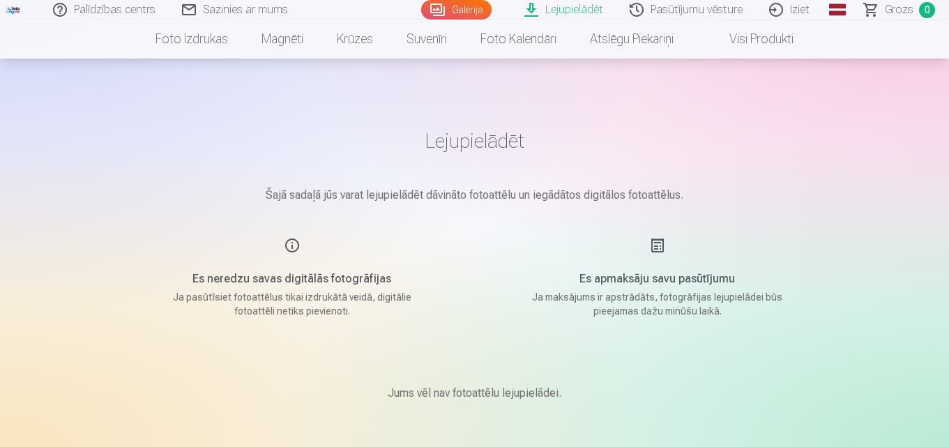
scroll to position [70, 0]
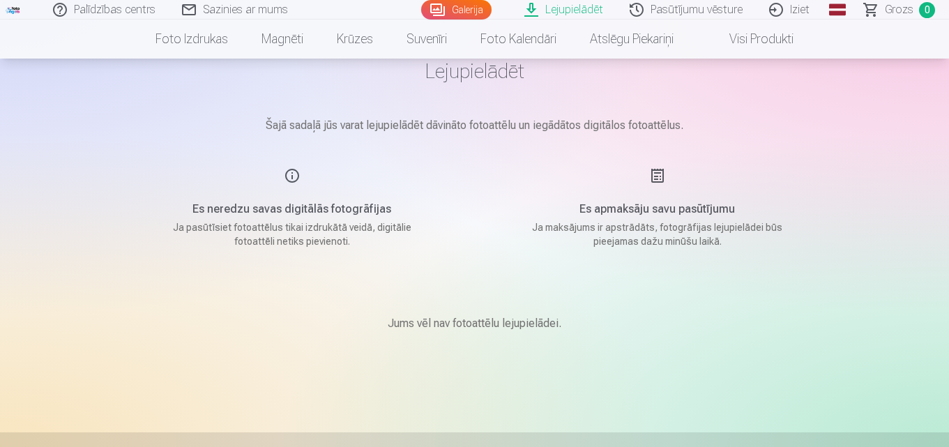
click at [655, 175] on div "Es apmaksāju savu pasūtījumu Ja maksājums ir apstrādāts, fotogrāfijas lejupielā…" at bounding box center [657, 207] width 332 height 81
click at [637, 216] on h5 "Es apmaksāju savu pasūtījumu" at bounding box center [657, 209] width 265 height 17
click at [662, 174] on div "Es apmaksāju savu pasūtījumu Ja maksājums ir apstrādāts, fotogrāfijas lejupielā…" at bounding box center [657, 207] width 332 height 81
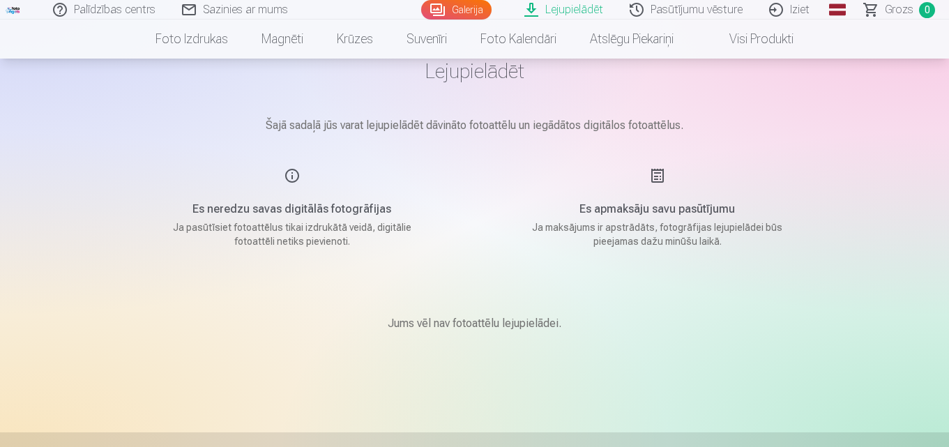
click at [575, 10] on link "Lejupielādēt" at bounding box center [564, 10] width 105 height 20
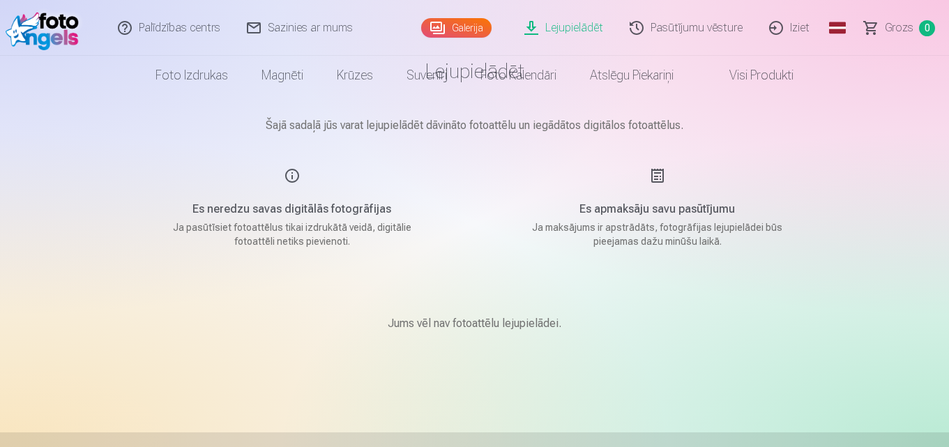
scroll to position [0, 0]
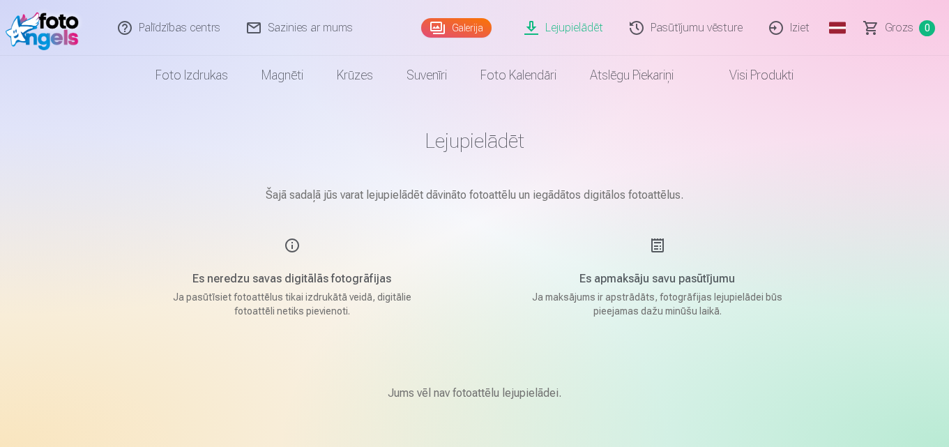
click at [657, 244] on div "Es apmaksāju savu pasūtījumu Ja maksājums ir apstrādāts, fotogrāfijas lejupielā…" at bounding box center [657, 277] width 332 height 81
click at [576, 20] on link "Lejupielādēt" at bounding box center [564, 28] width 105 height 56
click at [561, 22] on link "Lejupielādēt" at bounding box center [564, 28] width 105 height 56
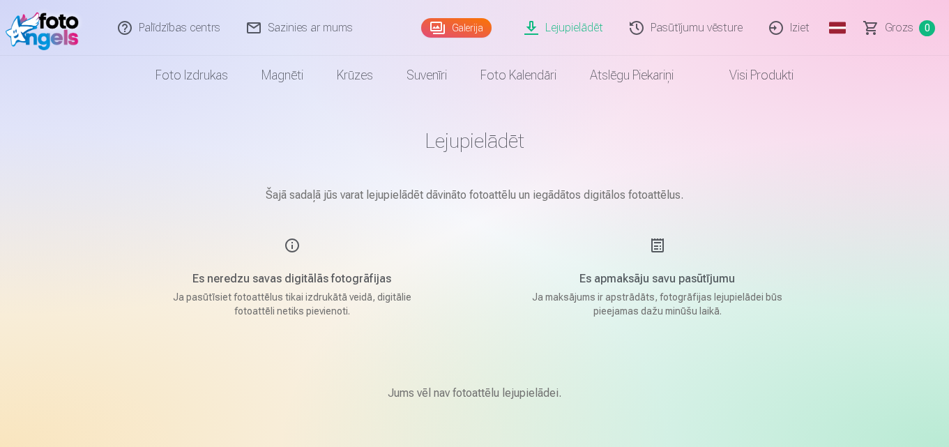
click at [654, 238] on div "Es apmaksāju savu pasūtījumu Ja maksājums ir apstrādāts, fotogrāfijas lejupielā…" at bounding box center [657, 277] width 332 height 81
click at [567, 31] on link "Lejupielādēt" at bounding box center [564, 28] width 105 height 56
click at [575, 29] on link "Lejupielādēt" at bounding box center [564, 28] width 105 height 56
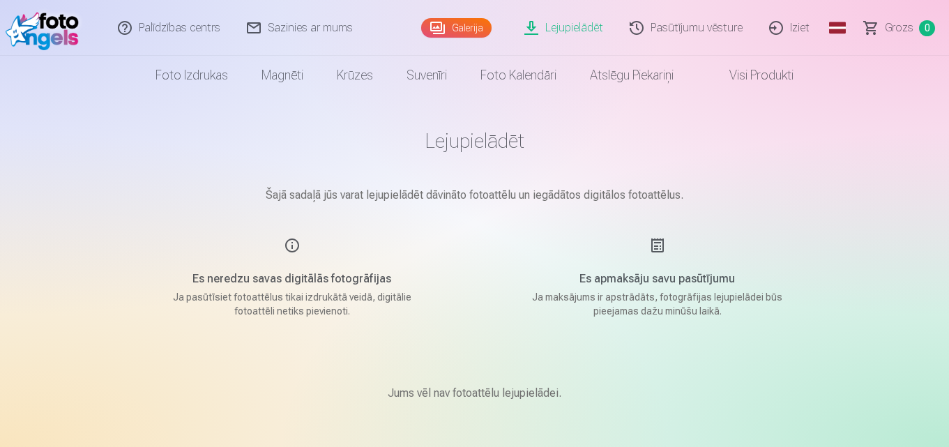
click at [461, 28] on link "Galerija" at bounding box center [456, 28] width 70 height 20
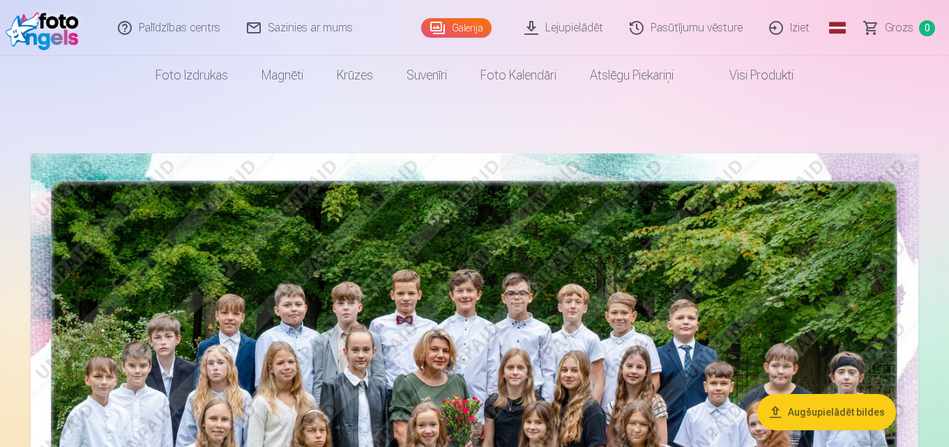
click at [802, 411] on button "Augšupielādēt bildes" at bounding box center [826, 412] width 139 height 36
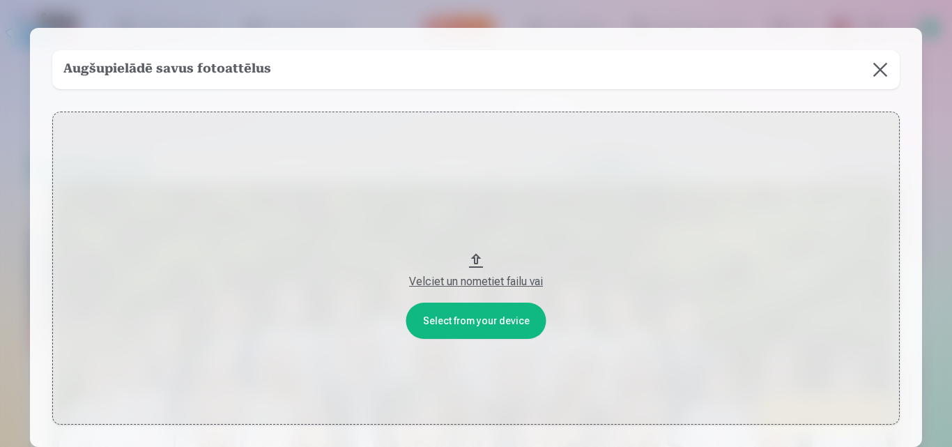
click at [487, 274] on div "Velciet un nometiet failu vai" at bounding box center [476, 281] width 820 height 17
click at [470, 274] on div "Velciet un nometiet failu vai" at bounding box center [476, 281] width 820 height 17
click at [434, 307] on button "Velciet un nometiet failu vai" at bounding box center [476, 268] width 848 height 313
click at [886, 62] on button at bounding box center [880, 69] width 39 height 39
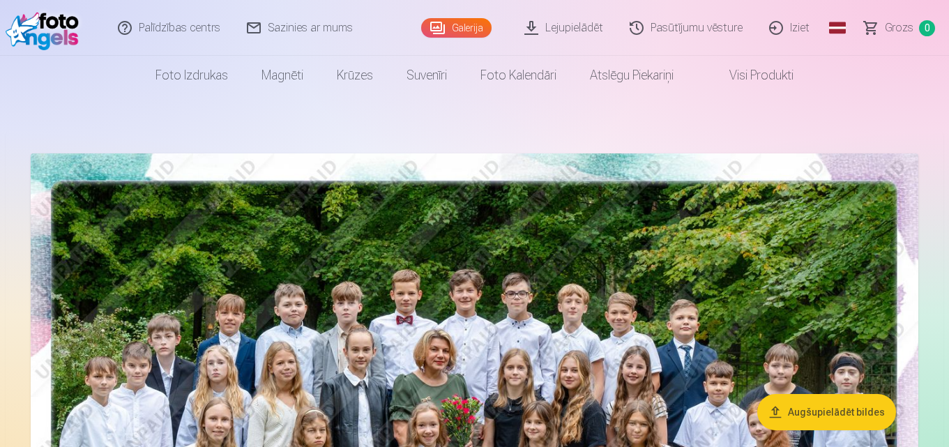
click at [602, 31] on link "Lejupielādēt" at bounding box center [564, 28] width 105 height 56
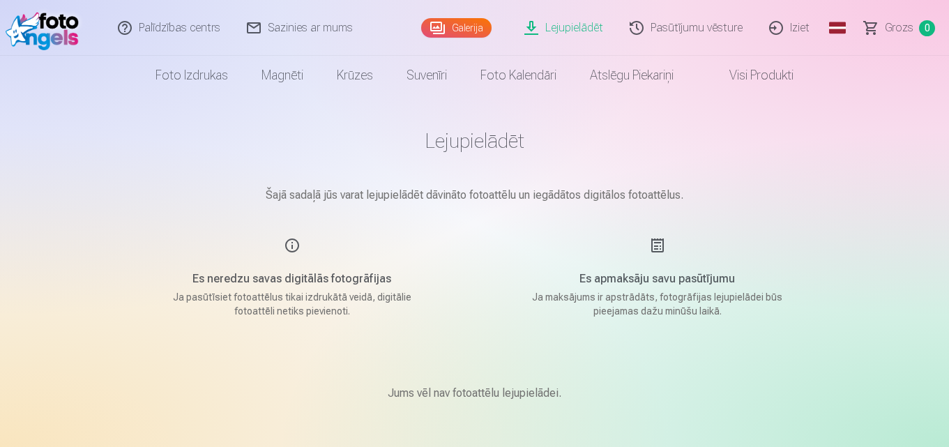
click at [567, 31] on link "Lejupielādēt" at bounding box center [564, 28] width 105 height 56
click at [567, 29] on link "Lejupielādēt" at bounding box center [564, 28] width 105 height 56
click at [475, 23] on link "Galerija" at bounding box center [456, 28] width 70 height 20
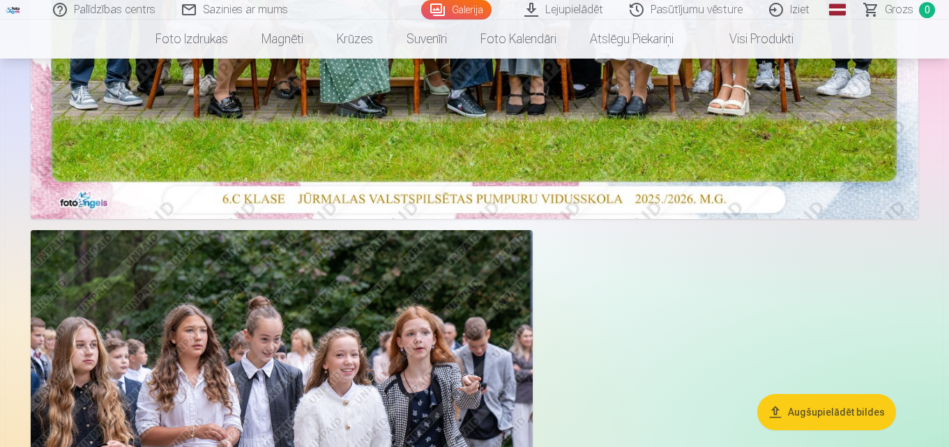
scroll to position [139, 0]
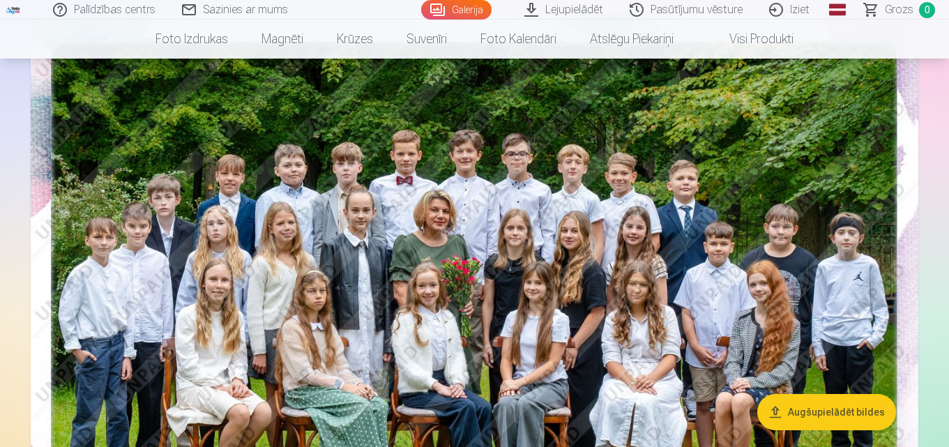
click at [574, 7] on link "Lejupielādēt" at bounding box center [564, 10] width 105 height 20
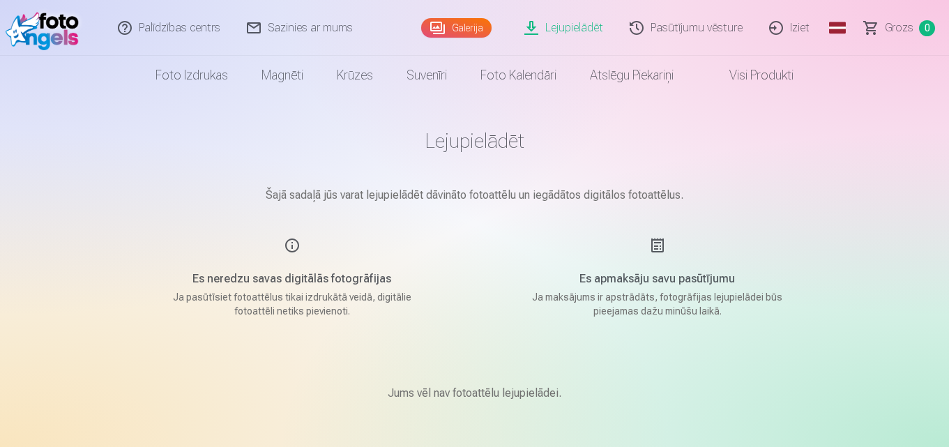
click at [287, 245] on div "Es neredzu savas digitālās fotogrāfijas Ja pasūtīsiet fotoattēlus tikai izdrukā…" at bounding box center [292, 277] width 332 height 81
click at [655, 247] on div "Es apmaksāju savu pasūtījumu Ja maksājums ir apstrādāts, fotogrāfijas lejupielā…" at bounding box center [657, 277] width 332 height 81
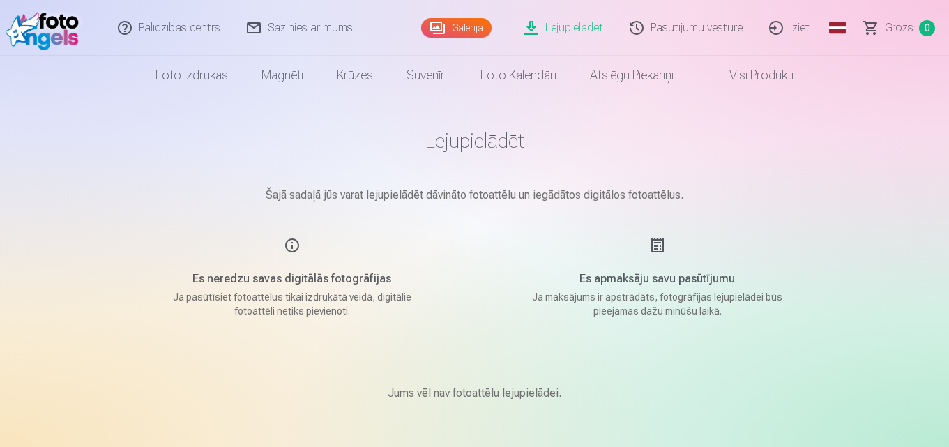
click at [656, 247] on div "Es apmaksāju savu pasūtījumu Ja maksājums ir apstrādāts, fotogrāfijas lejupielā…" at bounding box center [657, 277] width 332 height 81
click at [662, 243] on div "Es apmaksāju savu pasūtījumu Ja maksājums ir apstrādāts, fotogrāfijas lejupielā…" at bounding box center [657, 277] width 332 height 81
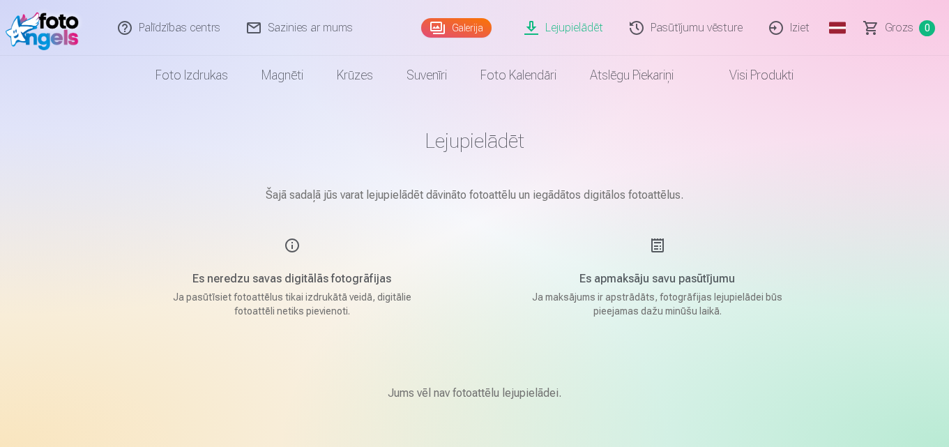
click at [660, 243] on div "Es apmaksāju savu pasūtījumu Ja maksājums ir apstrādāts, fotogrāfijas lejupielā…" at bounding box center [657, 277] width 332 height 81
click at [588, 26] on link "Lejupielādēt" at bounding box center [564, 28] width 105 height 56
click at [590, 26] on link "Lejupielādēt" at bounding box center [564, 28] width 105 height 56
click at [586, 25] on link "Lejupielādēt" at bounding box center [564, 28] width 105 height 56
click at [720, 28] on link "Pasūtījumu vēsture" at bounding box center [686, 28] width 139 height 56
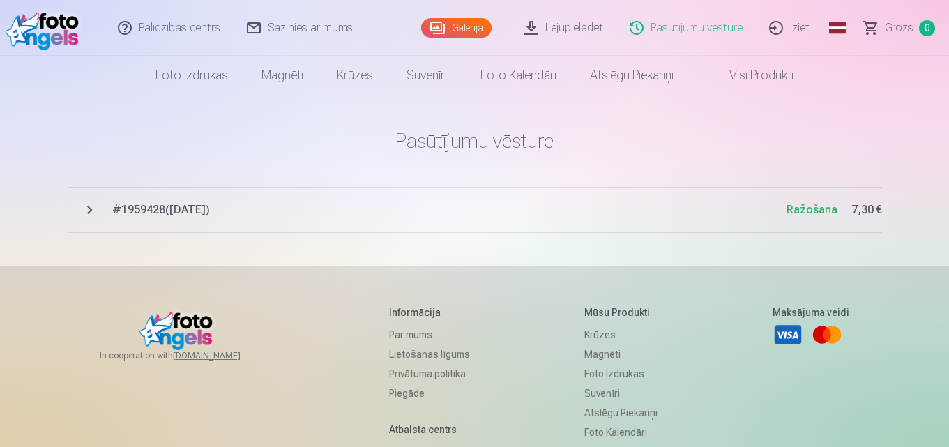
click at [588, 30] on link "Lejupielādēt" at bounding box center [564, 28] width 105 height 56
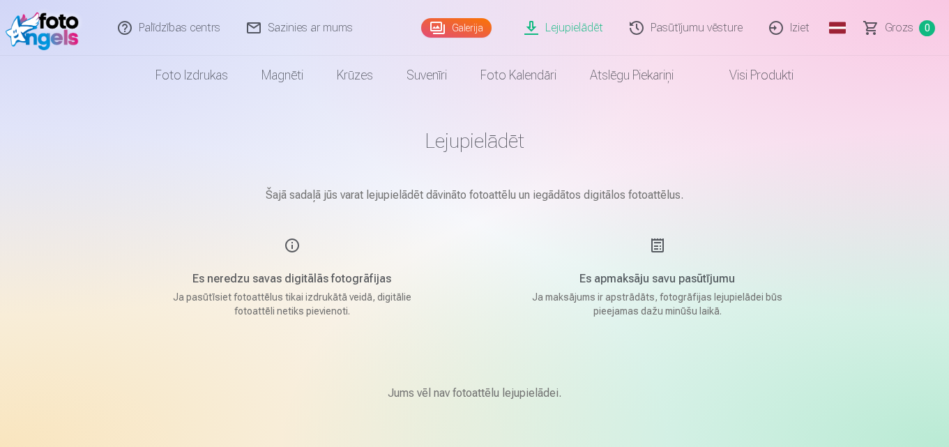
click at [659, 243] on div "Es apmaksāju savu pasūtījumu Ja maksājums ir apstrādāts, fotogrāfijas lejupielā…" at bounding box center [657, 277] width 332 height 81
click at [570, 29] on link "Lejupielādēt" at bounding box center [564, 28] width 105 height 56
click at [570, 28] on link "Lejupielādēt" at bounding box center [564, 28] width 105 height 56
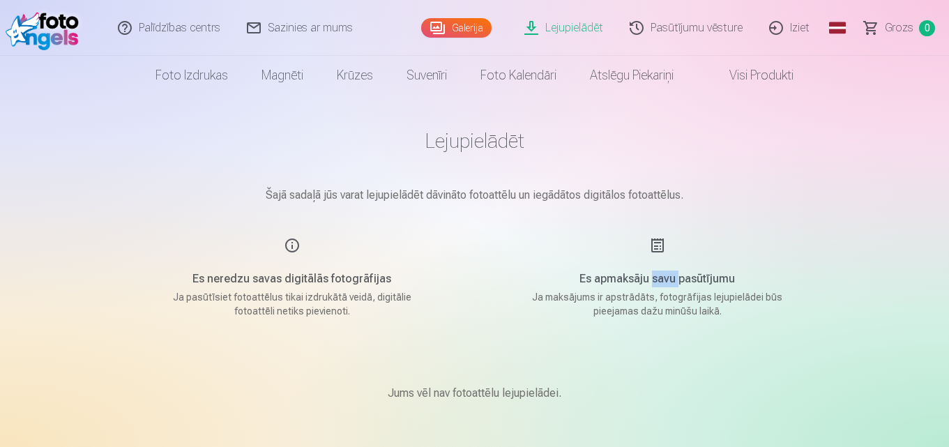
click at [570, 28] on link "Lejupielādēt" at bounding box center [564, 28] width 105 height 56
click at [721, 25] on link "Pasūtījumu vēsture" at bounding box center [686, 28] width 139 height 56
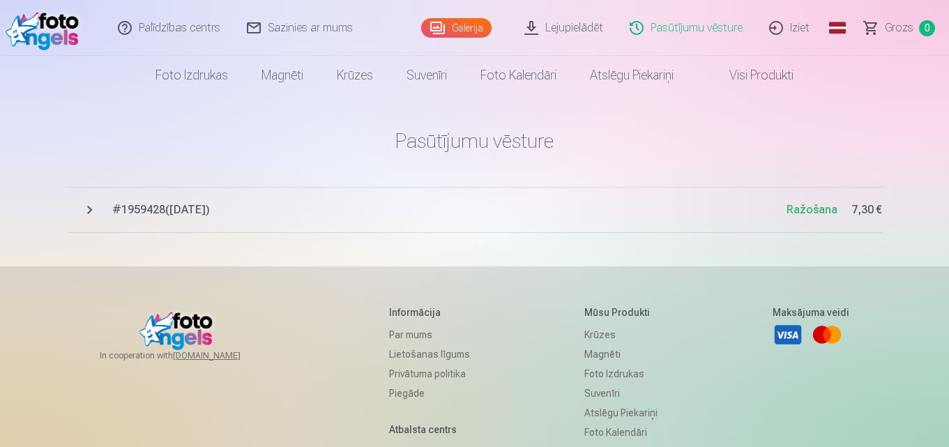
click at [465, 24] on link "Galerija" at bounding box center [456, 28] width 70 height 20
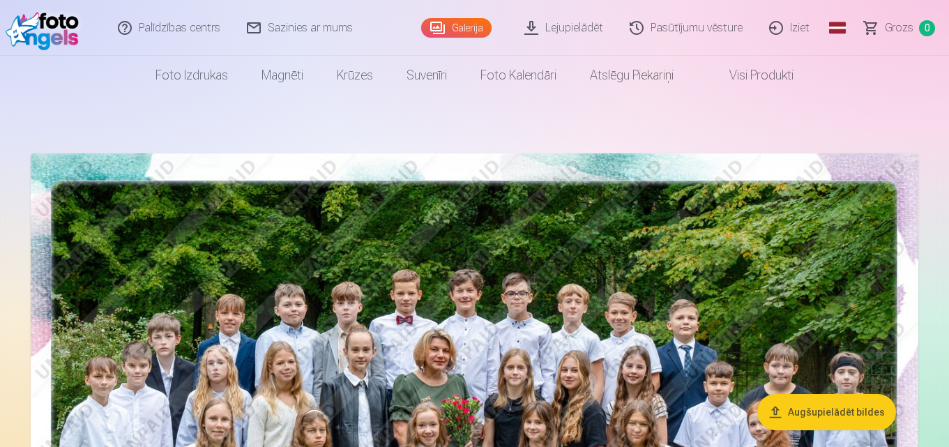
click at [818, 410] on button "Augšupielādēt bildes" at bounding box center [826, 412] width 139 height 36
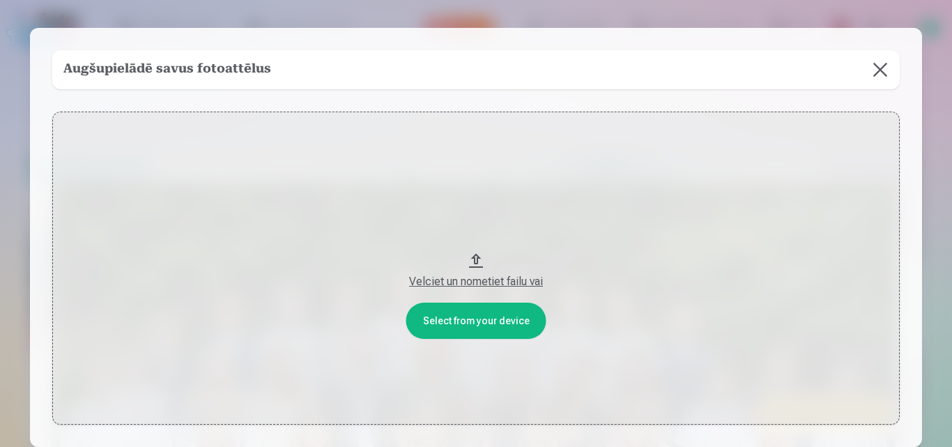
click at [454, 284] on div "Velciet un nometiet failu vai" at bounding box center [476, 281] width 820 height 17
click at [439, 319] on button "Velciet un nometiet failu vai" at bounding box center [476, 268] width 848 height 313
click at [877, 68] on button at bounding box center [880, 69] width 39 height 39
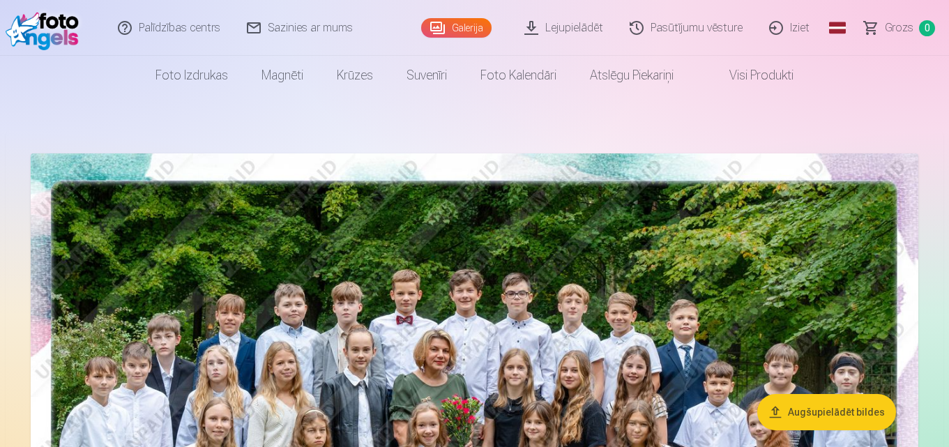
click at [557, 28] on link "Lejupielādēt" at bounding box center [564, 28] width 105 height 56
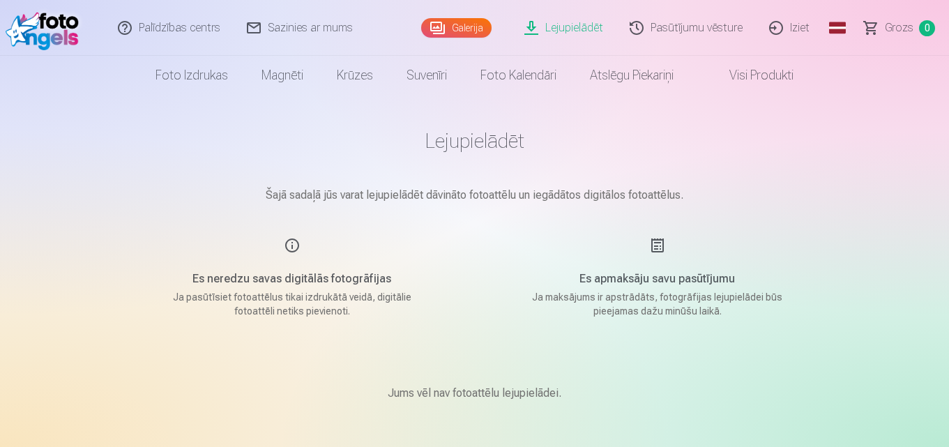
click at [287, 243] on div "Es neredzu savas digitālās fotogrāfijas Ja pasūtīsiet fotoattēlus tikai izdrukā…" at bounding box center [292, 277] width 332 height 81
click at [296, 249] on div "Es neredzu savas digitālās fotogrāfijas Ja pasūtīsiet fotoattēlus tikai izdrukā…" at bounding box center [292, 277] width 332 height 81
click at [480, 25] on link "Galerija" at bounding box center [456, 28] width 70 height 20
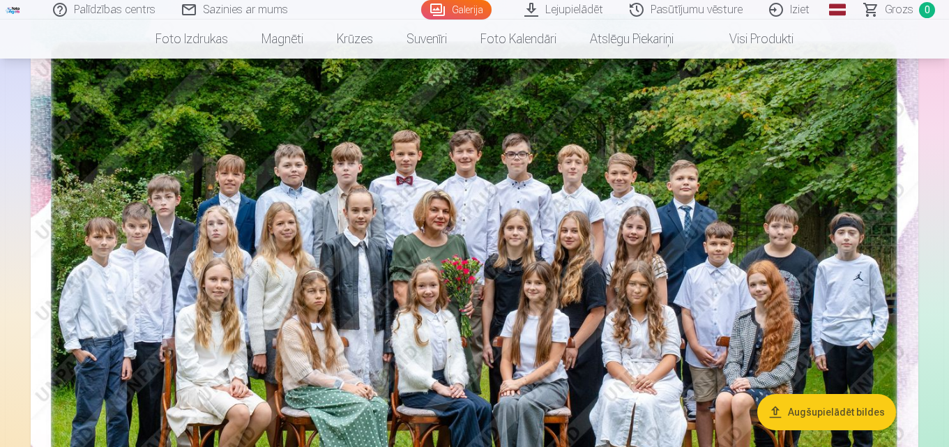
scroll to position [279, 0]
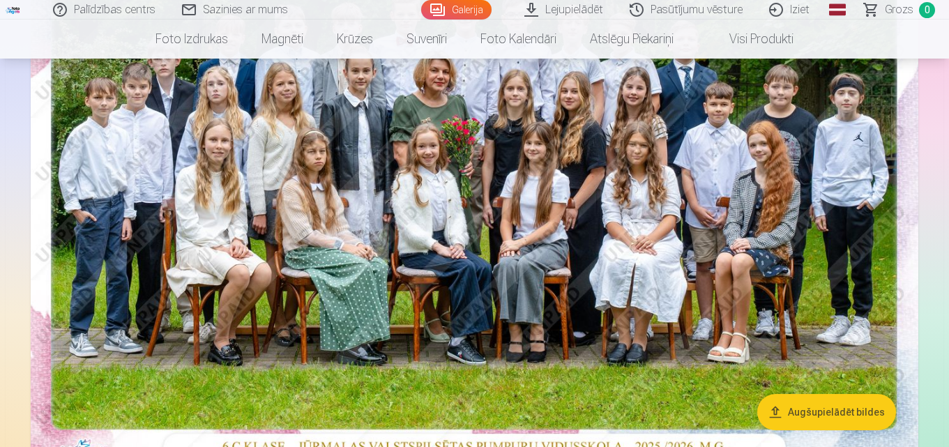
drag, startPoint x: 332, startPoint y: 183, endPoint x: 581, endPoint y: 296, distance: 273.6
click at [581, 296] on img at bounding box center [474, 171] width 887 height 592
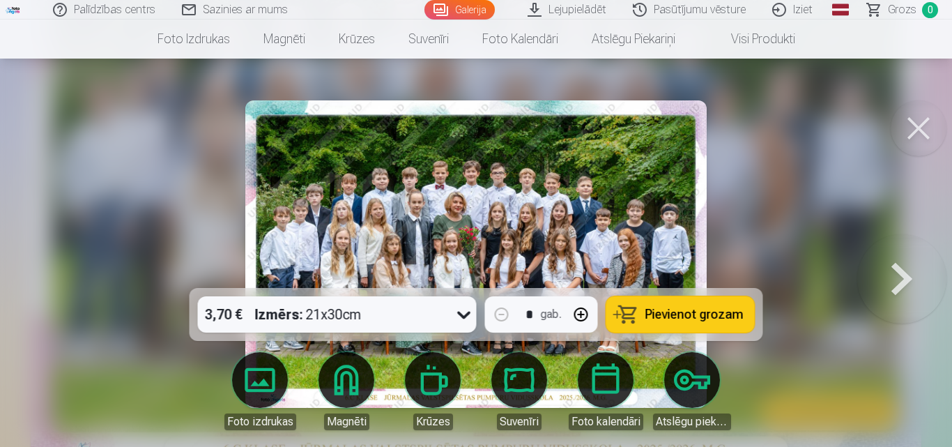
drag, startPoint x: 574, startPoint y: 292, endPoint x: 461, endPoint y: 321, distance: 117.3
click at [461, 321] on icon at bounding box center [464, 314] width 22 height 22
click at [809, 240] on div at bounding box center [476, 223] width 952 height 447
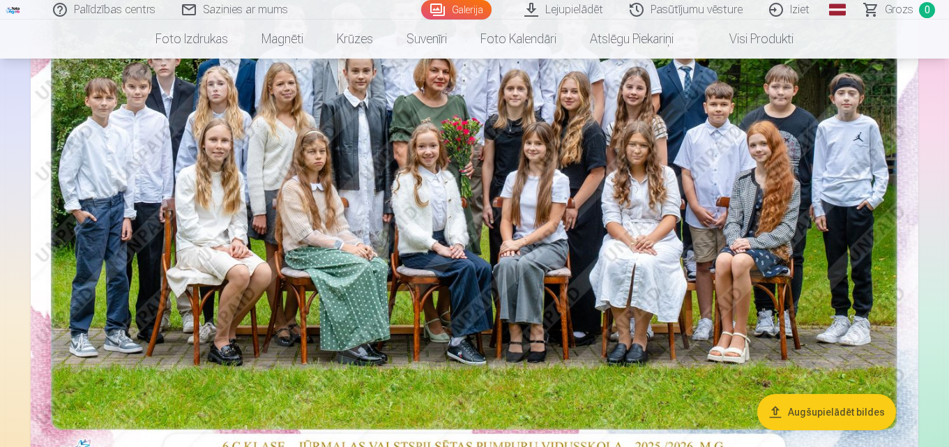
scroll to position [627, 0]
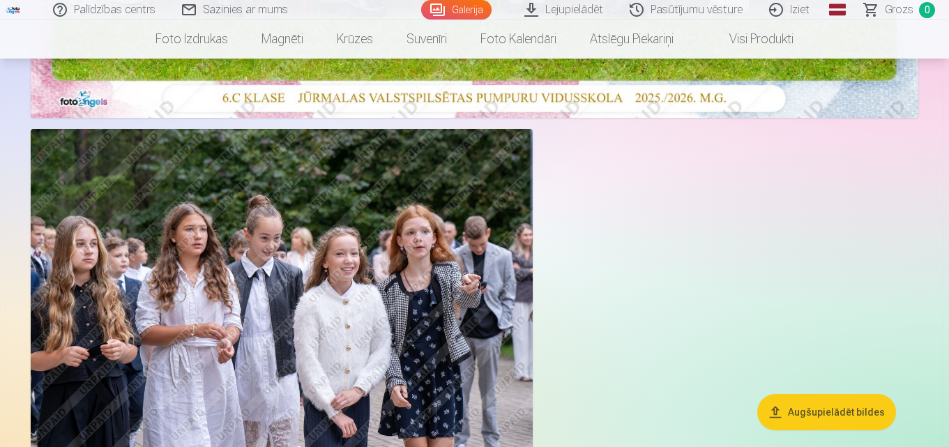
click at [940, 42] on nav "Foto izdrukas Augstas kvalitātes fotoattēlu izdrukas 210 gsm papīrs, piesātināt…" at bounding box center [474, 39] width 949 height 39
click at [777, 10] on link "Iziet" at bounding box center [789, 10] width 67 height 20
